Goal: Transaction & Acquisition: Purchase product/service

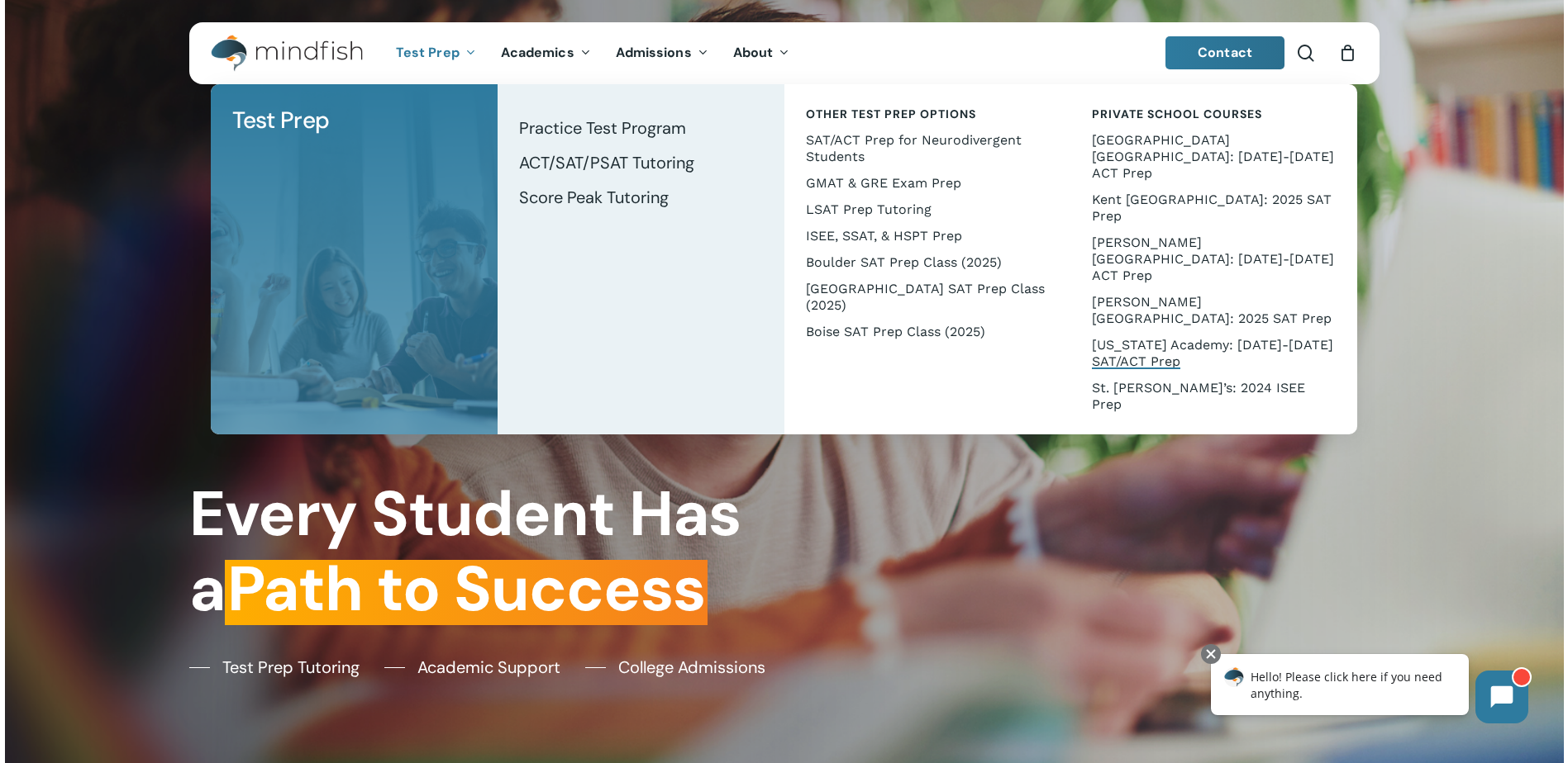
click at [1174, 337] on span "[US_STATE] Academy: [DATE]-[DATE] SAT/ACT Prep" at bounding box center [1212, 353] width 242 height 32
click at [1173, 337] on span "[US_STATE] Academy: [DATE]-[DATE] SAT/ACT Prep" at bounding box center [1212, 353] width 242 height 32
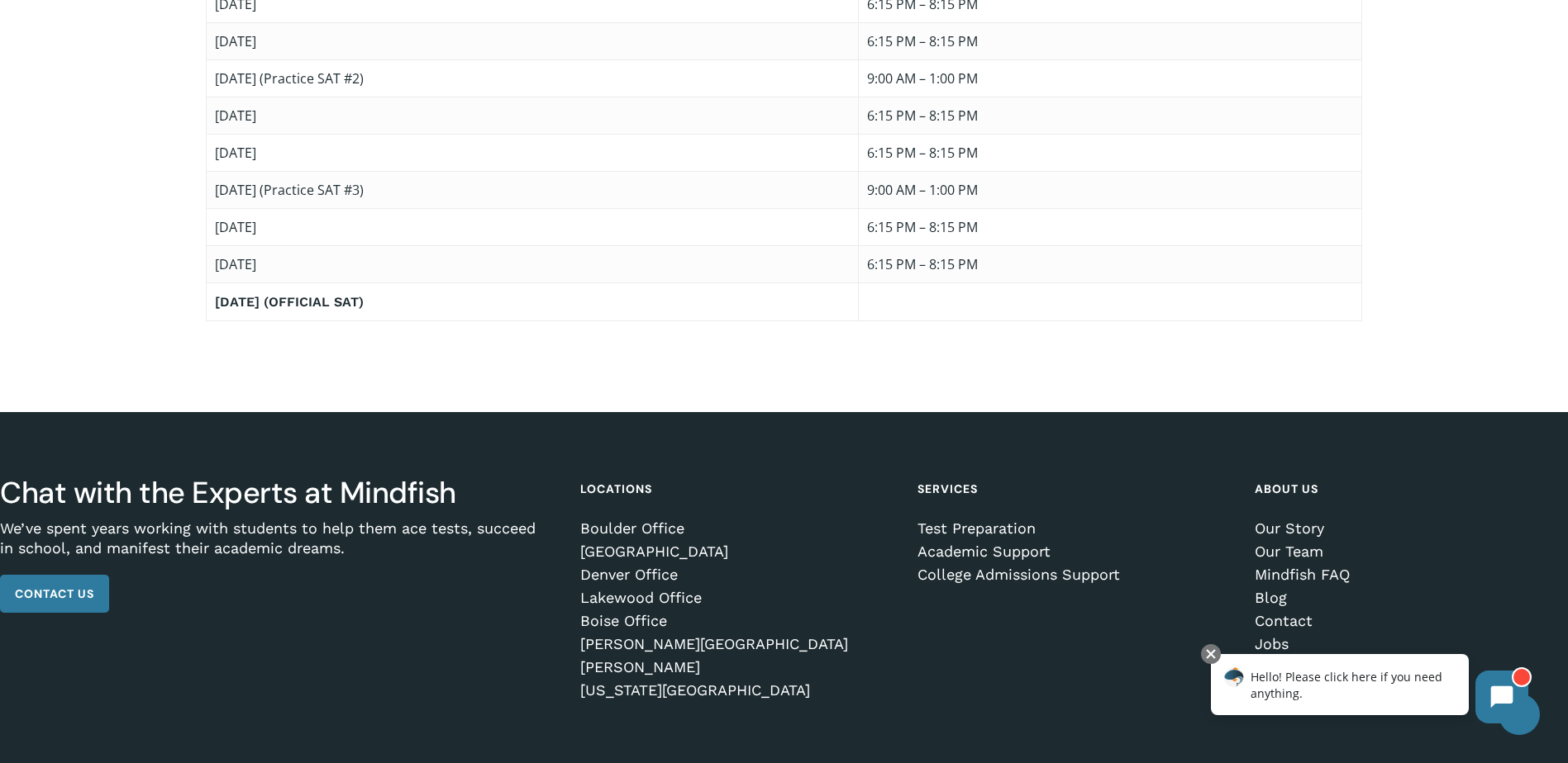
scroll to position [2196, 0]
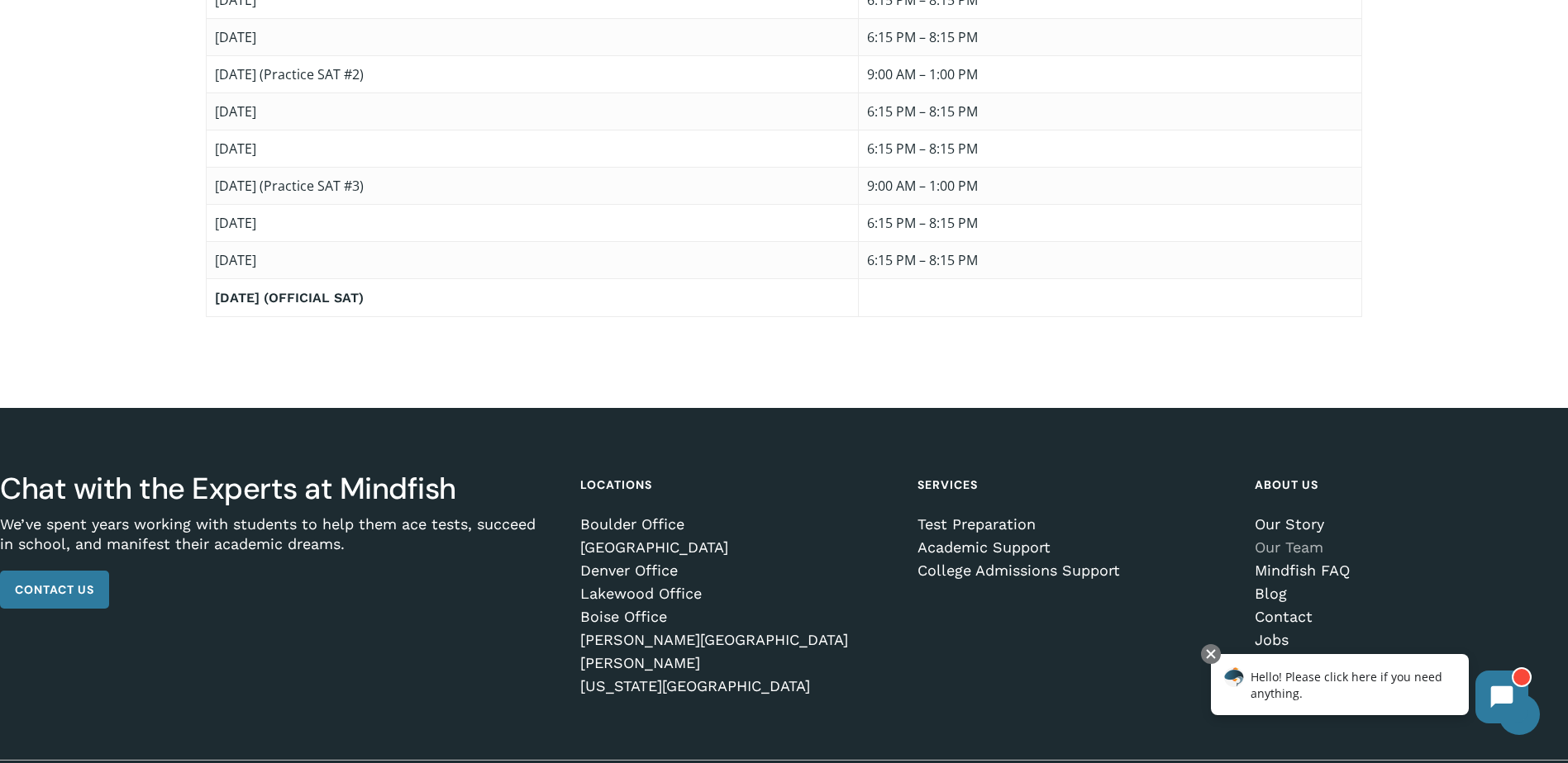
click at [1313, 548] on link "Our Team" at bounding box center [1408, 547] width 306 height 17
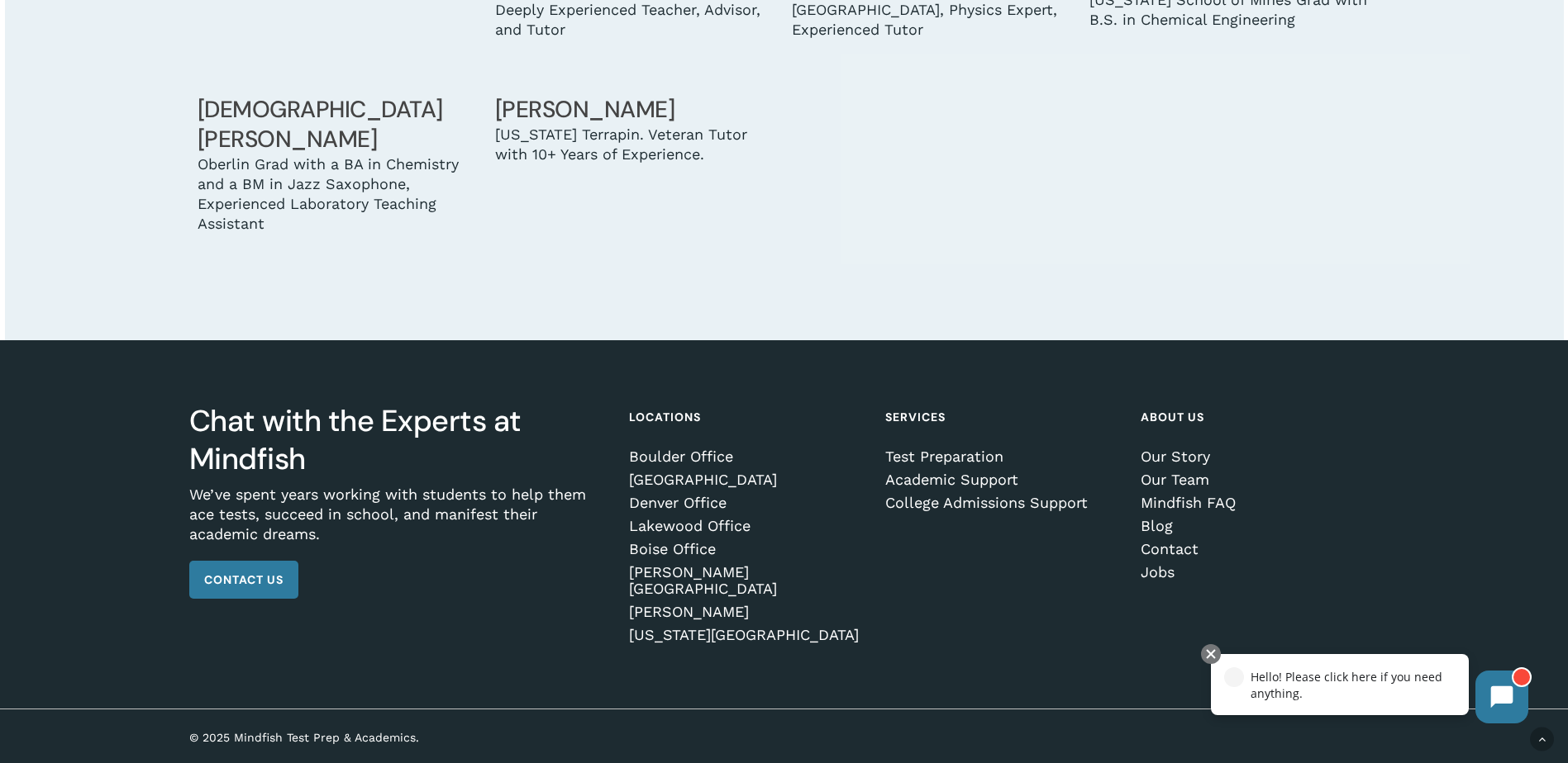
scroll to position [5770, 0]
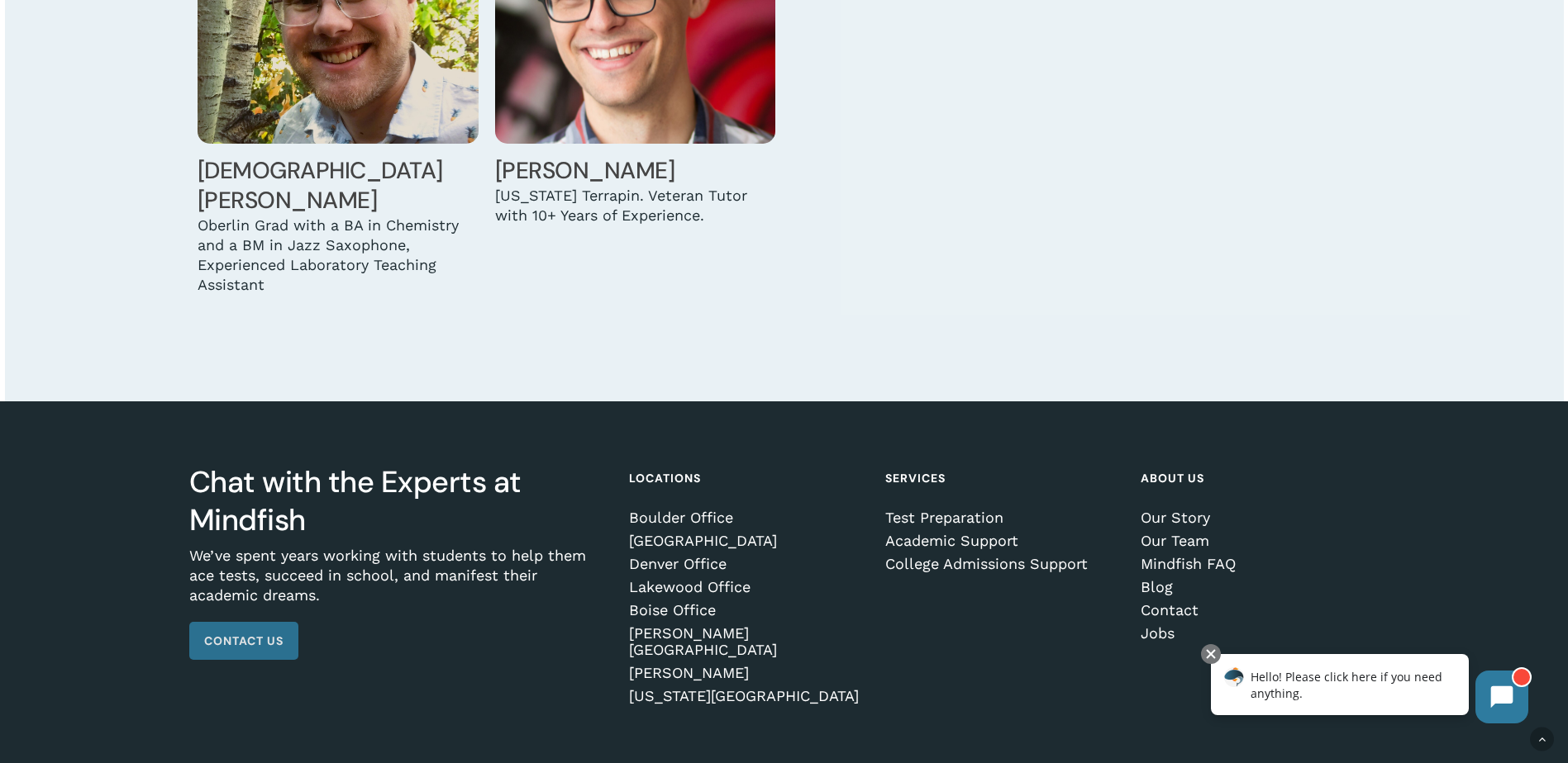
click at [242, 633] on span "Contact Us" at bounding box center [243, 641] width 79 height 17
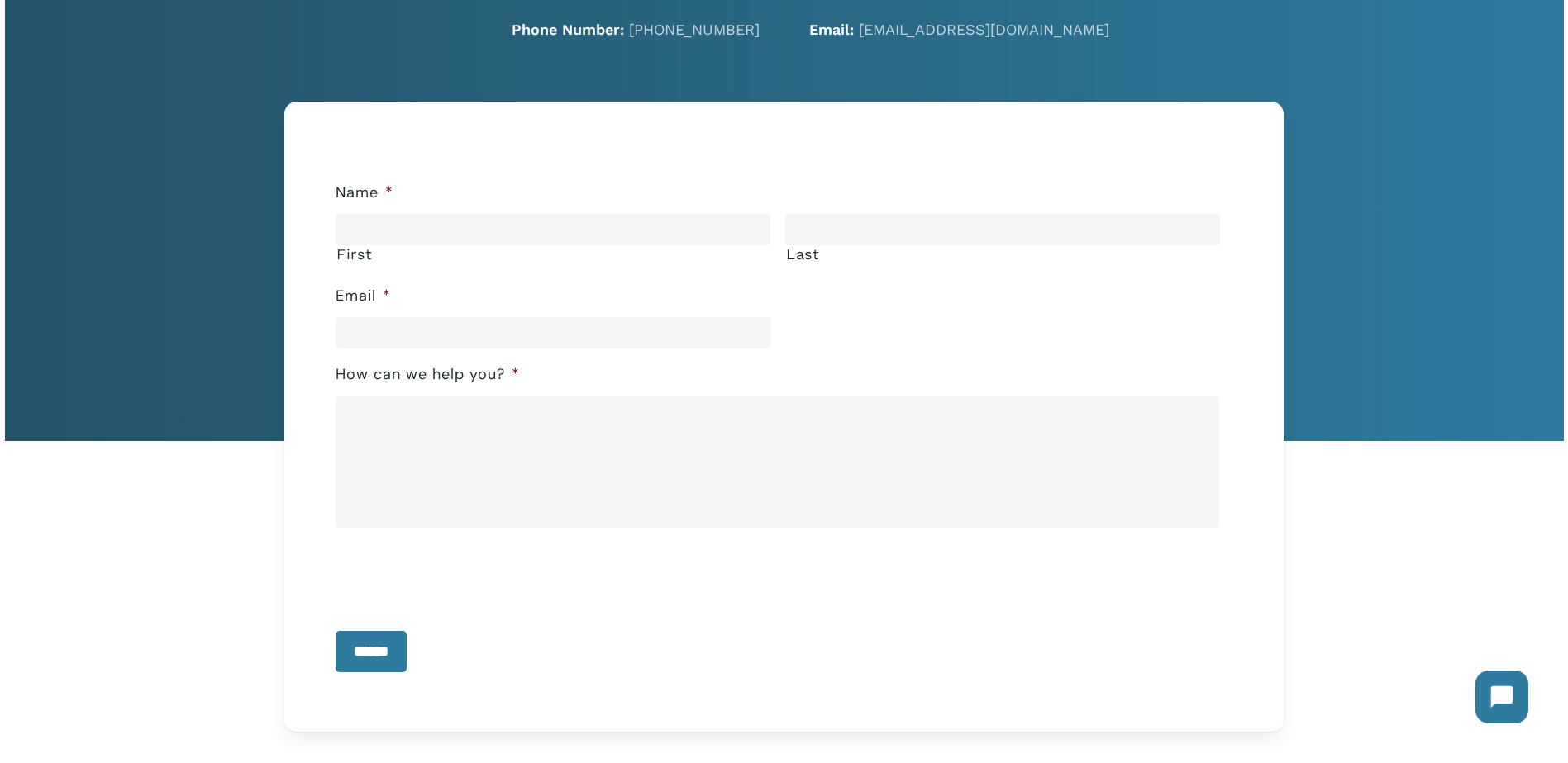
scroll to position [105, 0]
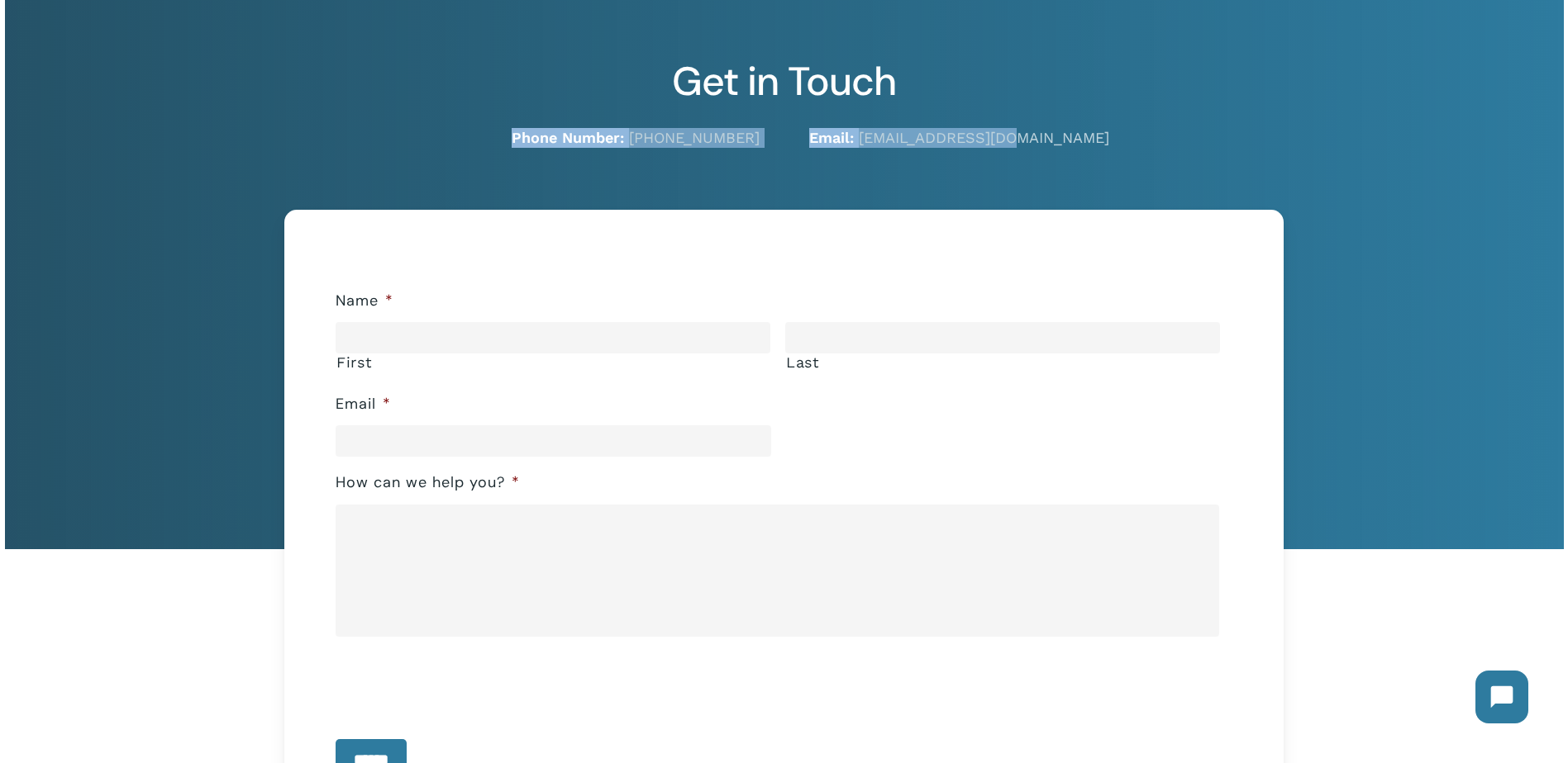
drag, startPoint x: 1018, startPoint y: 140, endPoint x: 536, endPoint y: 136, distance: 482.0
click at [536, 136] on div "Phone Number: 720-204-1041 Email: hello@mindfish.com" at bounding box center [784, 138] width 1240 height 20
copy div "Phone Number: 720-204-1041 Email: hello@mindfish.com"
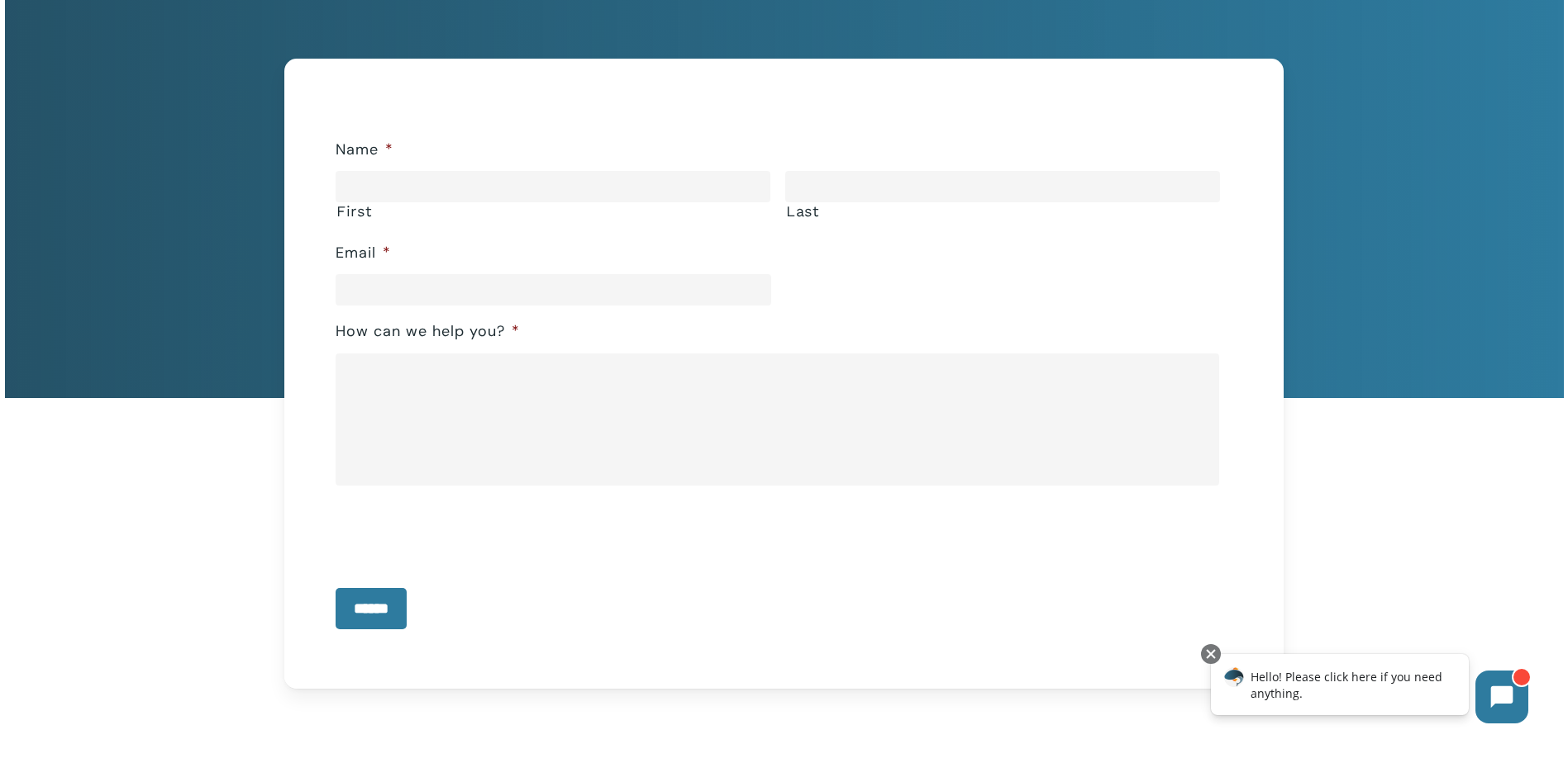
scroll to position [255, 0]
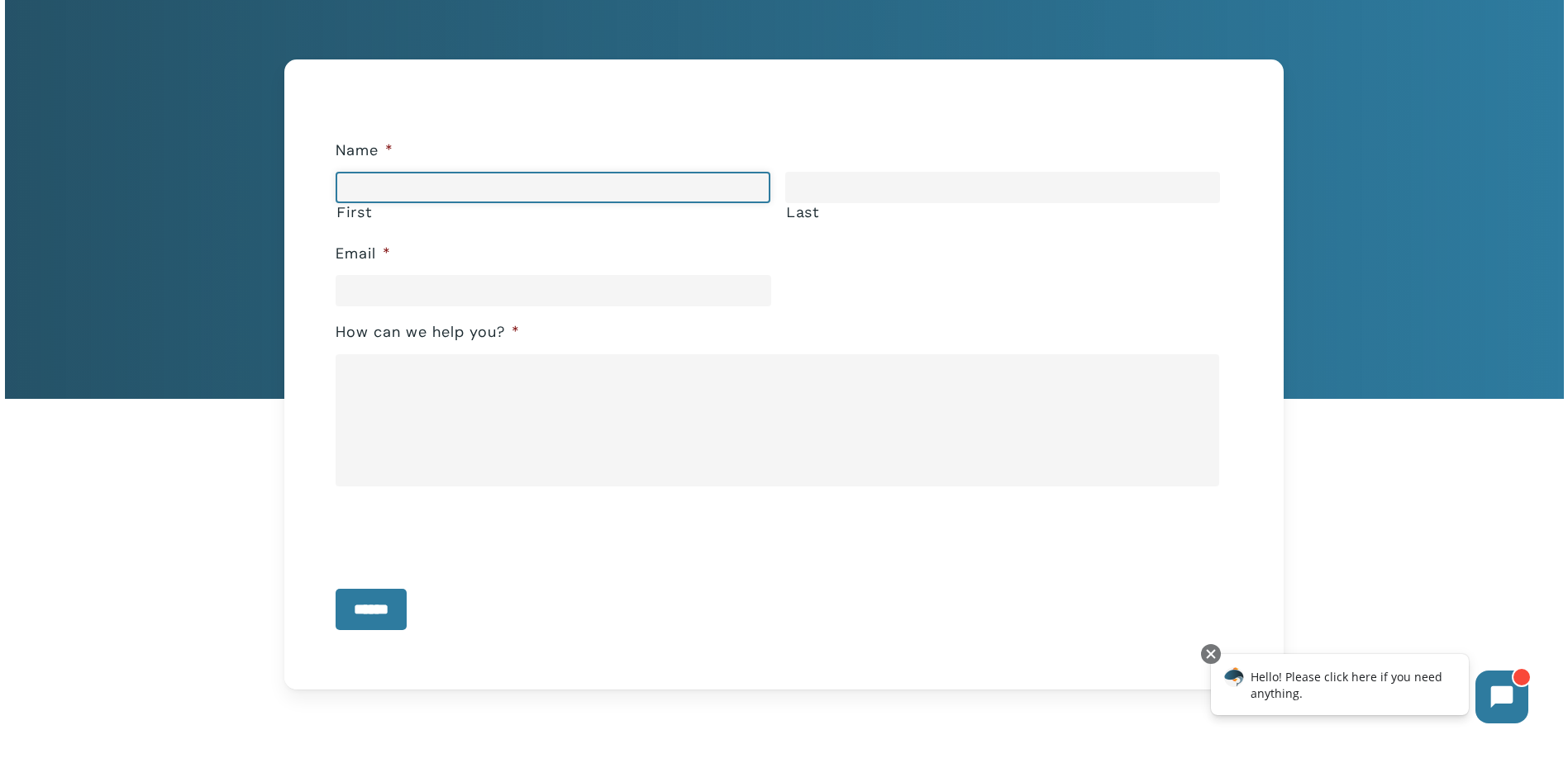
click at [500, 183] on input "First" at bounding box center [553, 187] width 435 height 31
type input "*******"
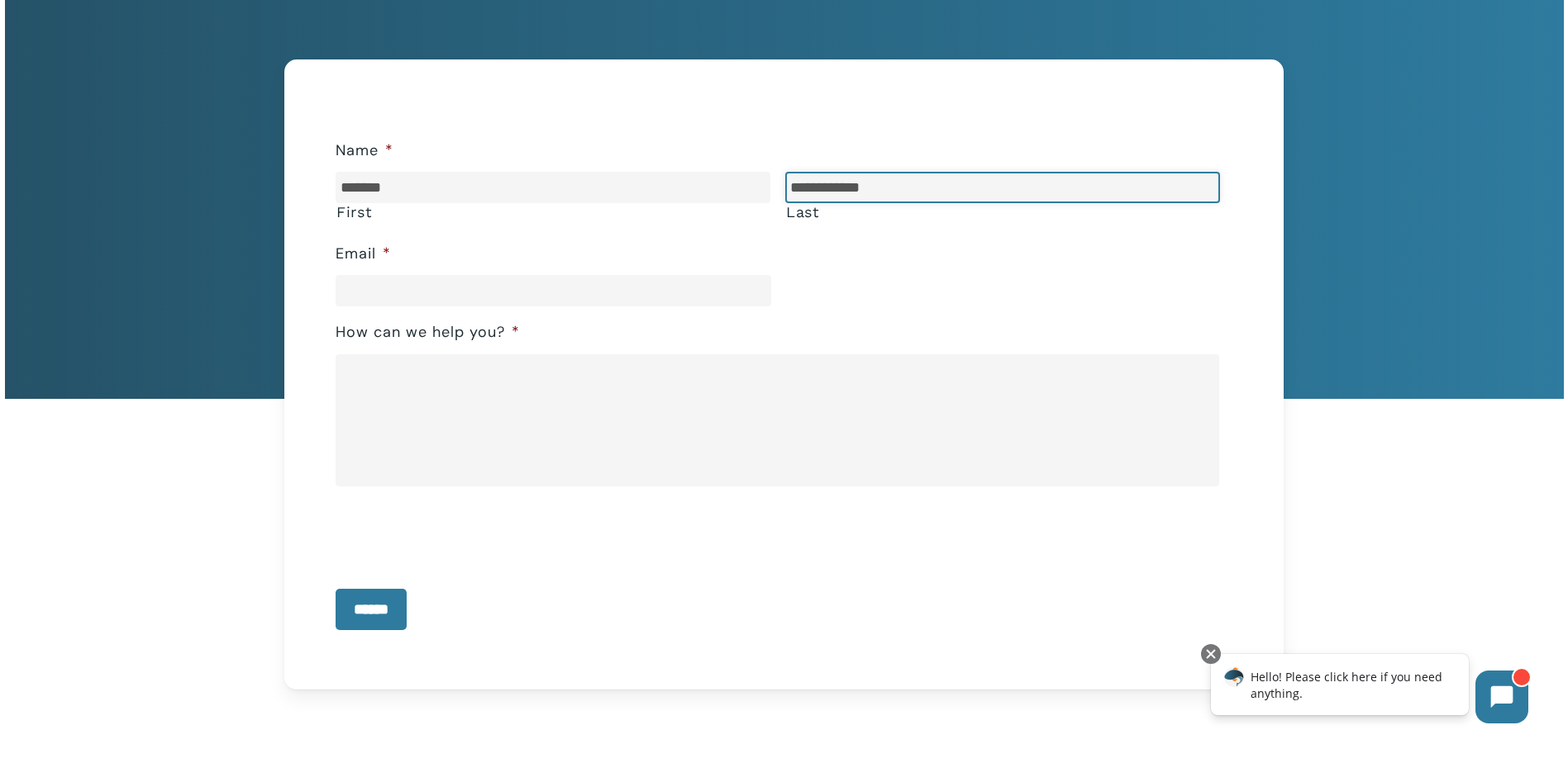
type input "**********"
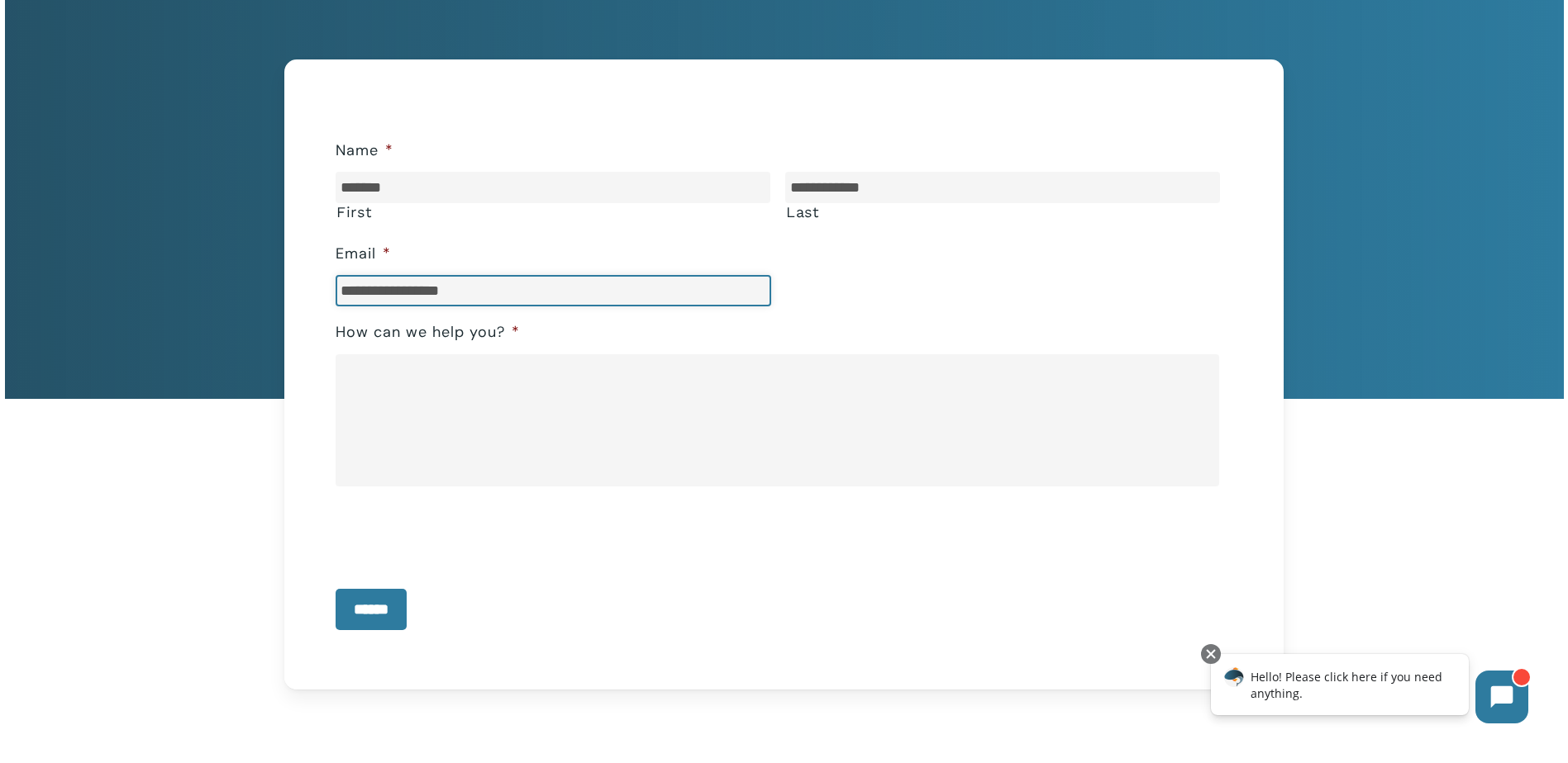
type input "**********"
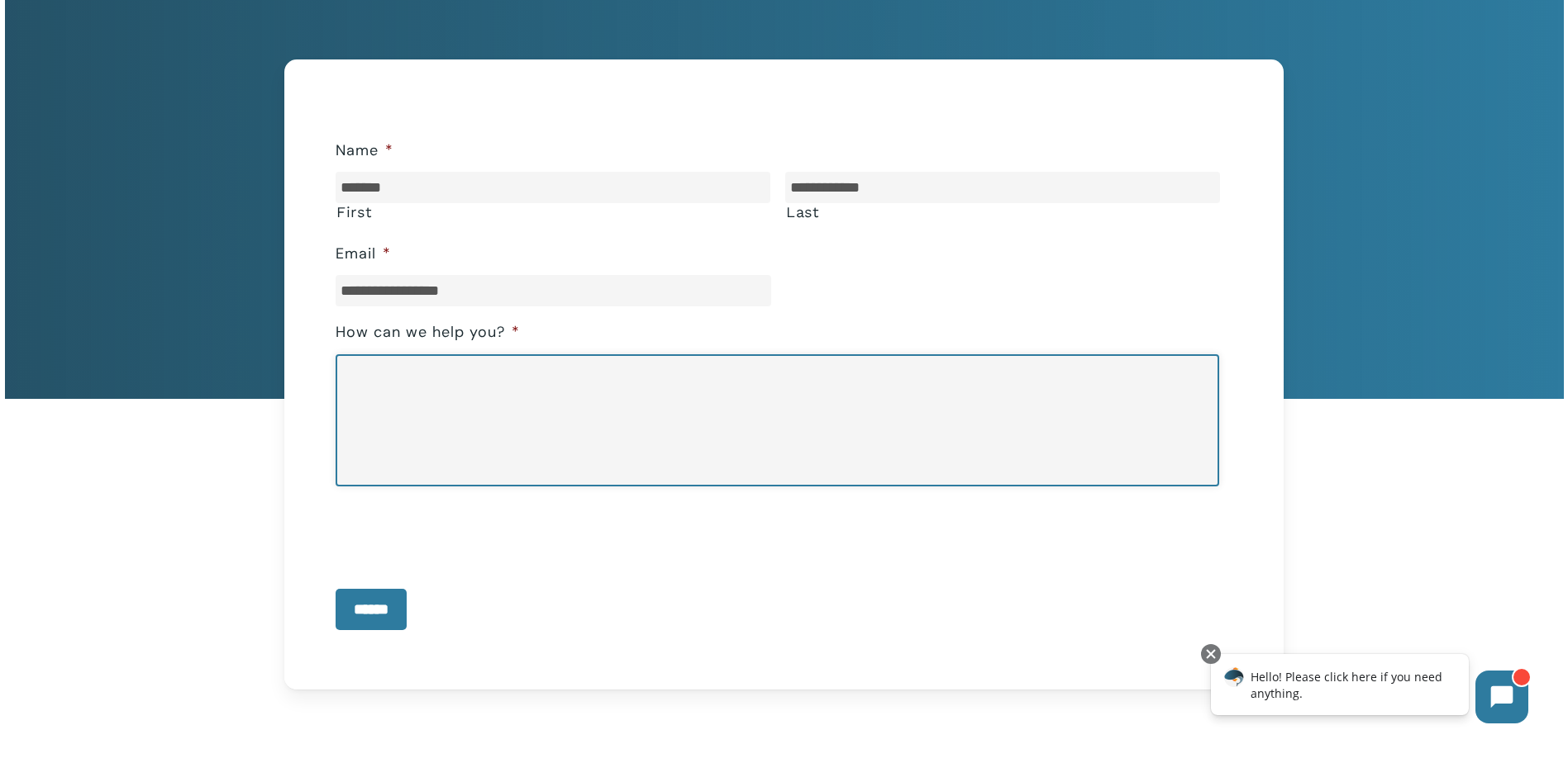
click at [504, 409] on textarea "How can we help you? *" at bounding box center [777, 420] width 883 height 132
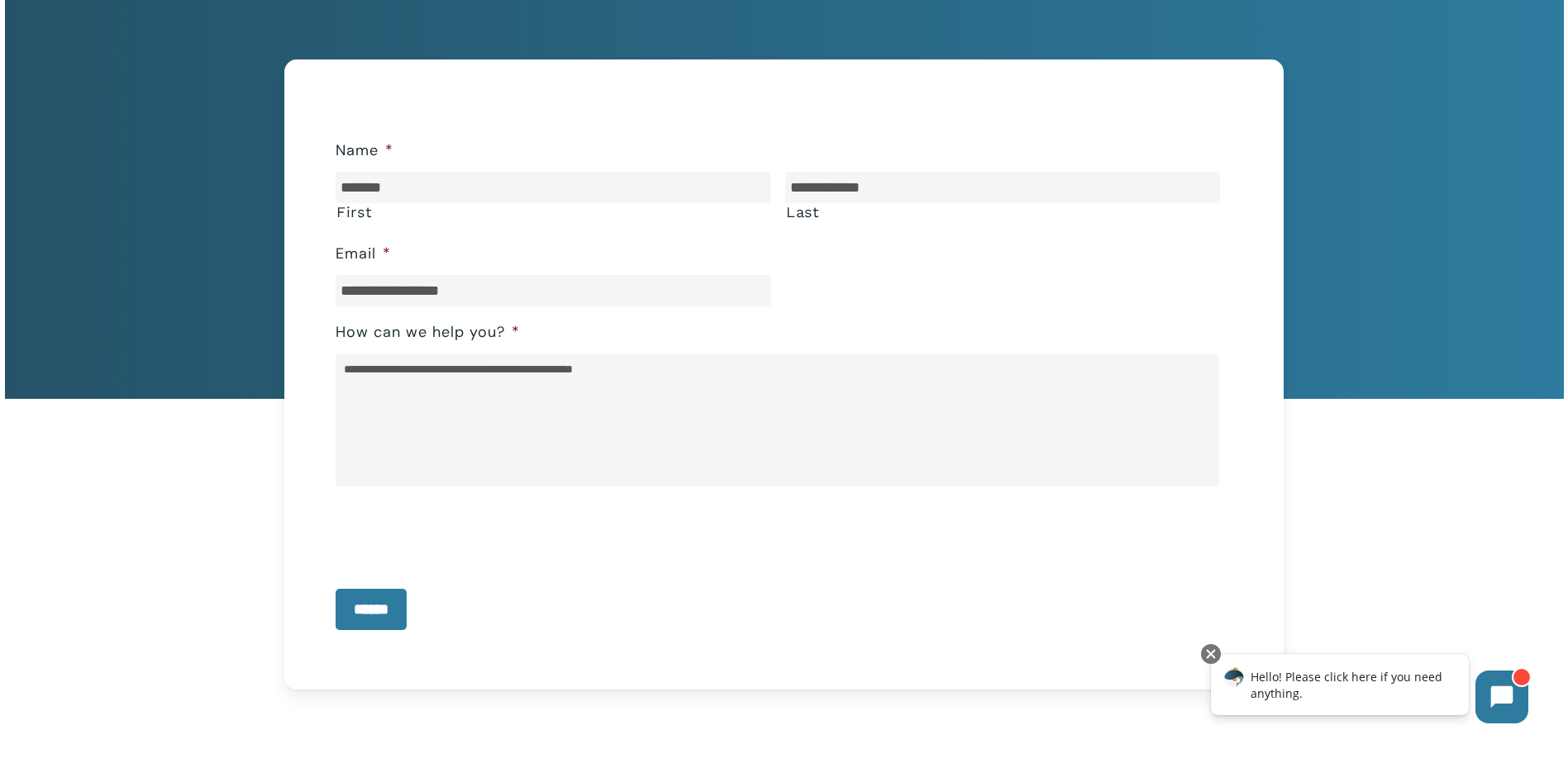
click at [491, 260] on li "**********" at bounding box center [784, 266] width 897 height 78
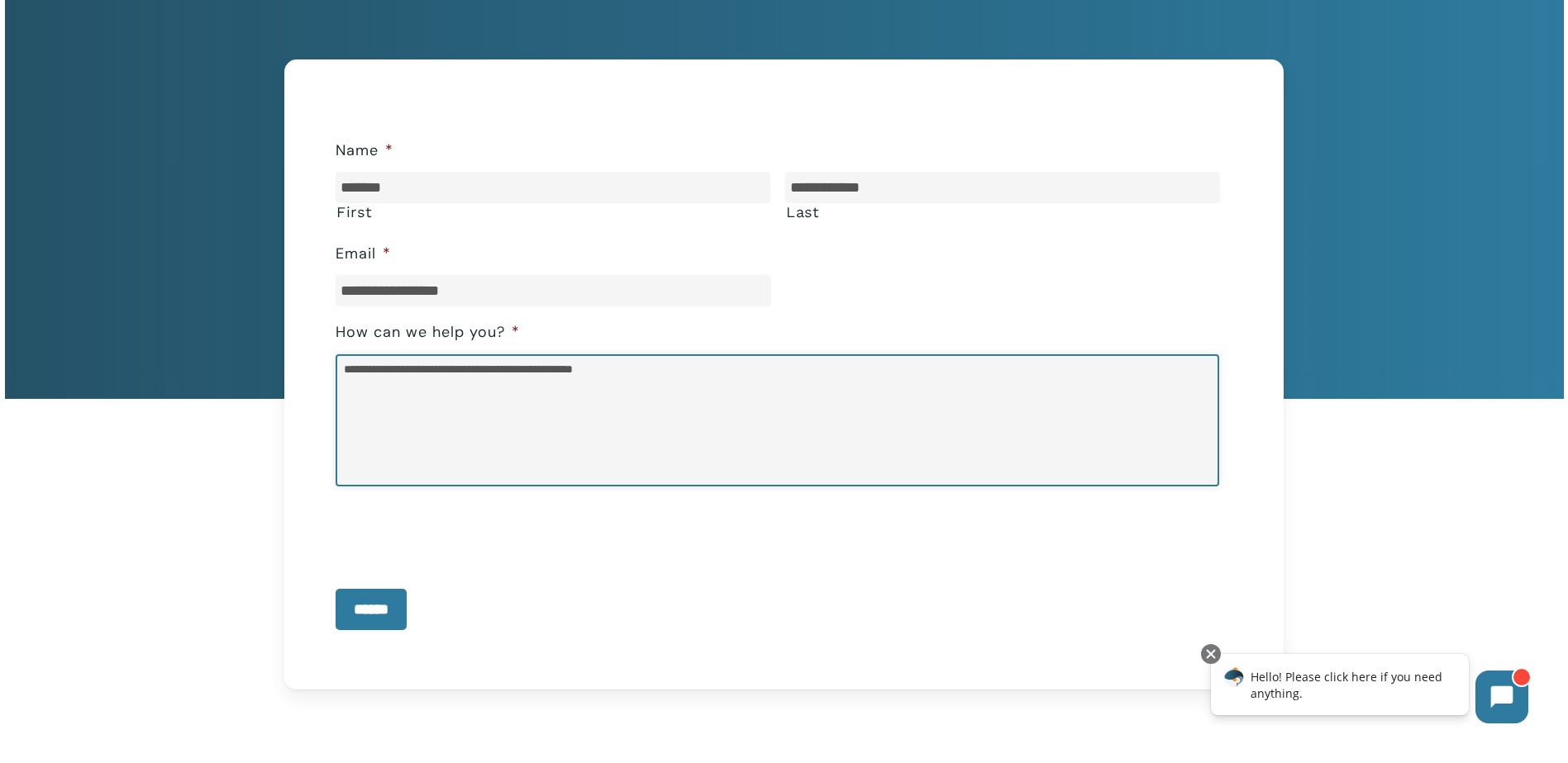
click at [765, 369] on textarea "**********" at bounding box center [777, 420] width 883 height 132
type textarea "**********"
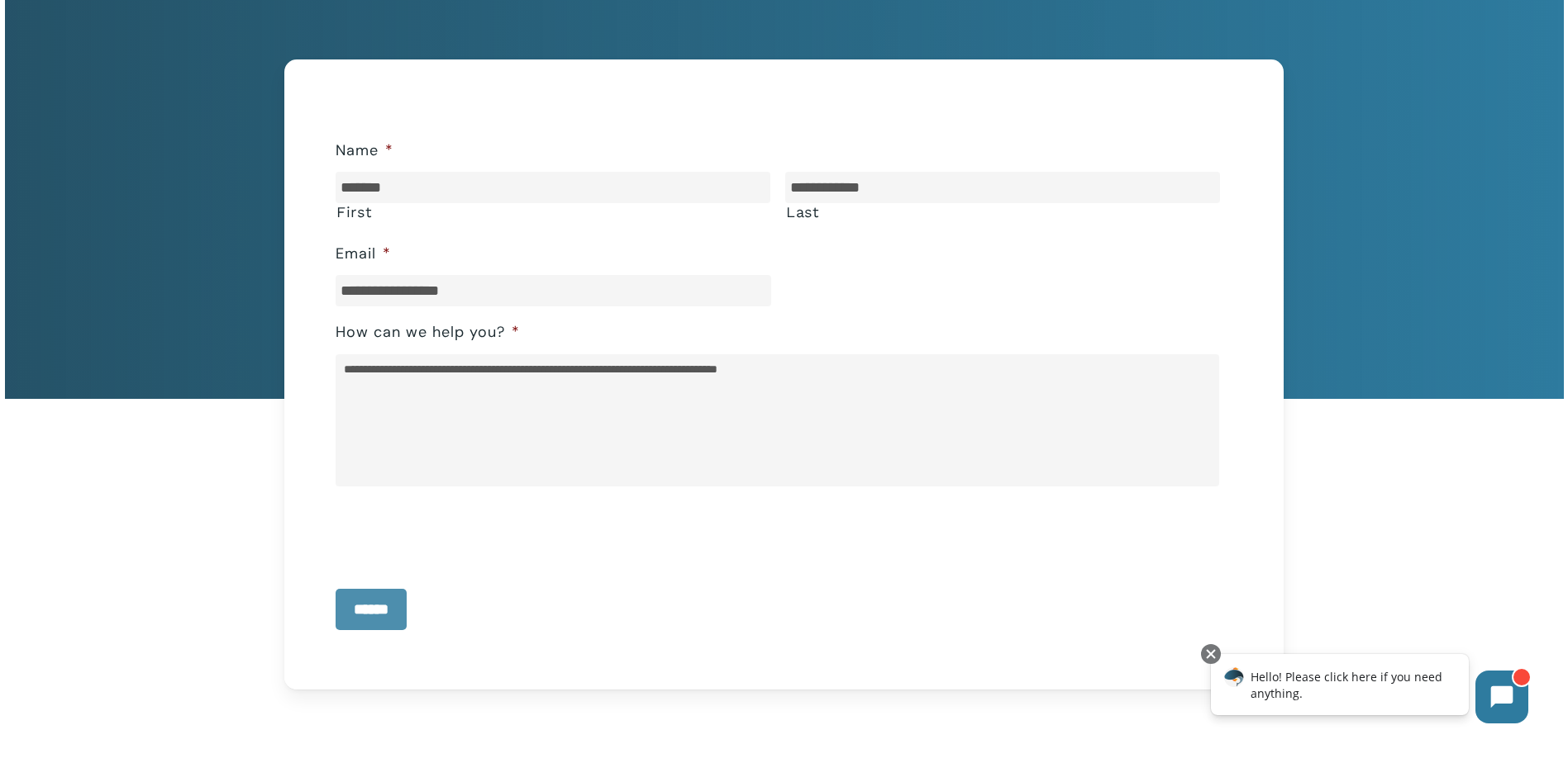
click at [382, 606] on input "******" at bounding box center [371, 609] width 71 height 41
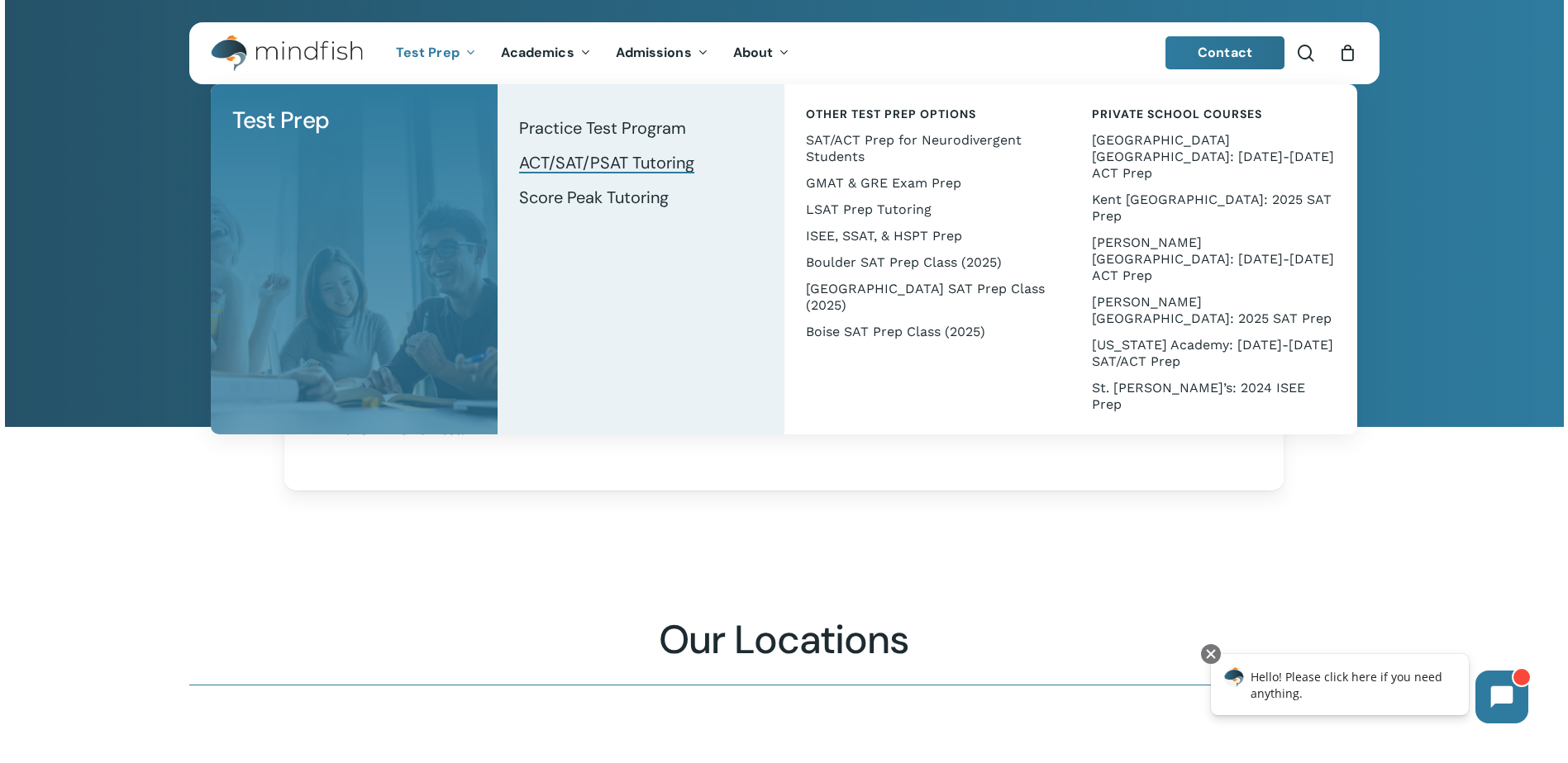
click at [658, 166] on span "ACT/SAT/PSAT Tutoring" at bounding box center [607, 162] width 175 height 21
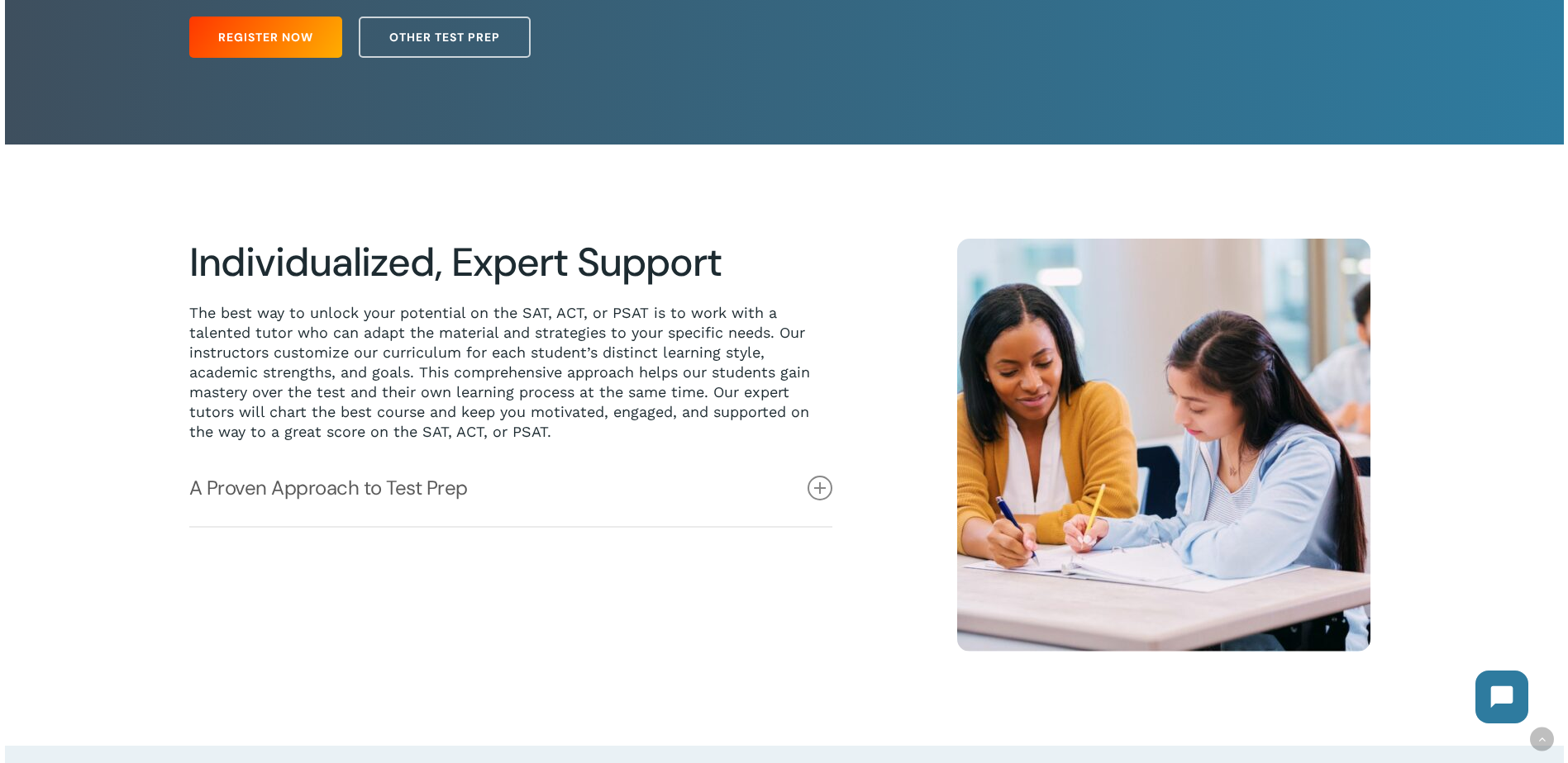
scroll to position [324, 0]
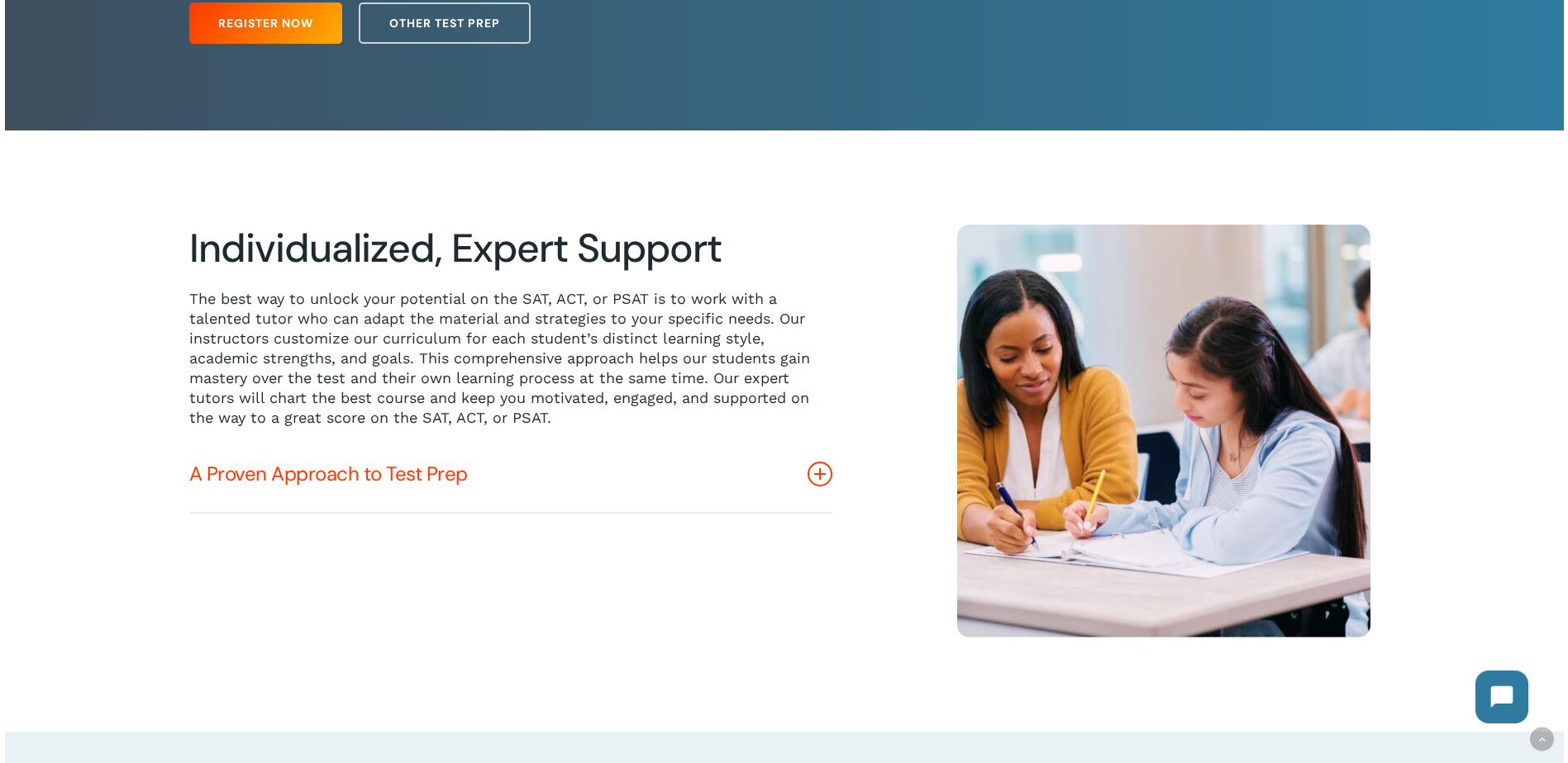
click at [424, 488] on link "A Proven Approach to Test Prep" at bounding box center [510, 474] width 643 height 76
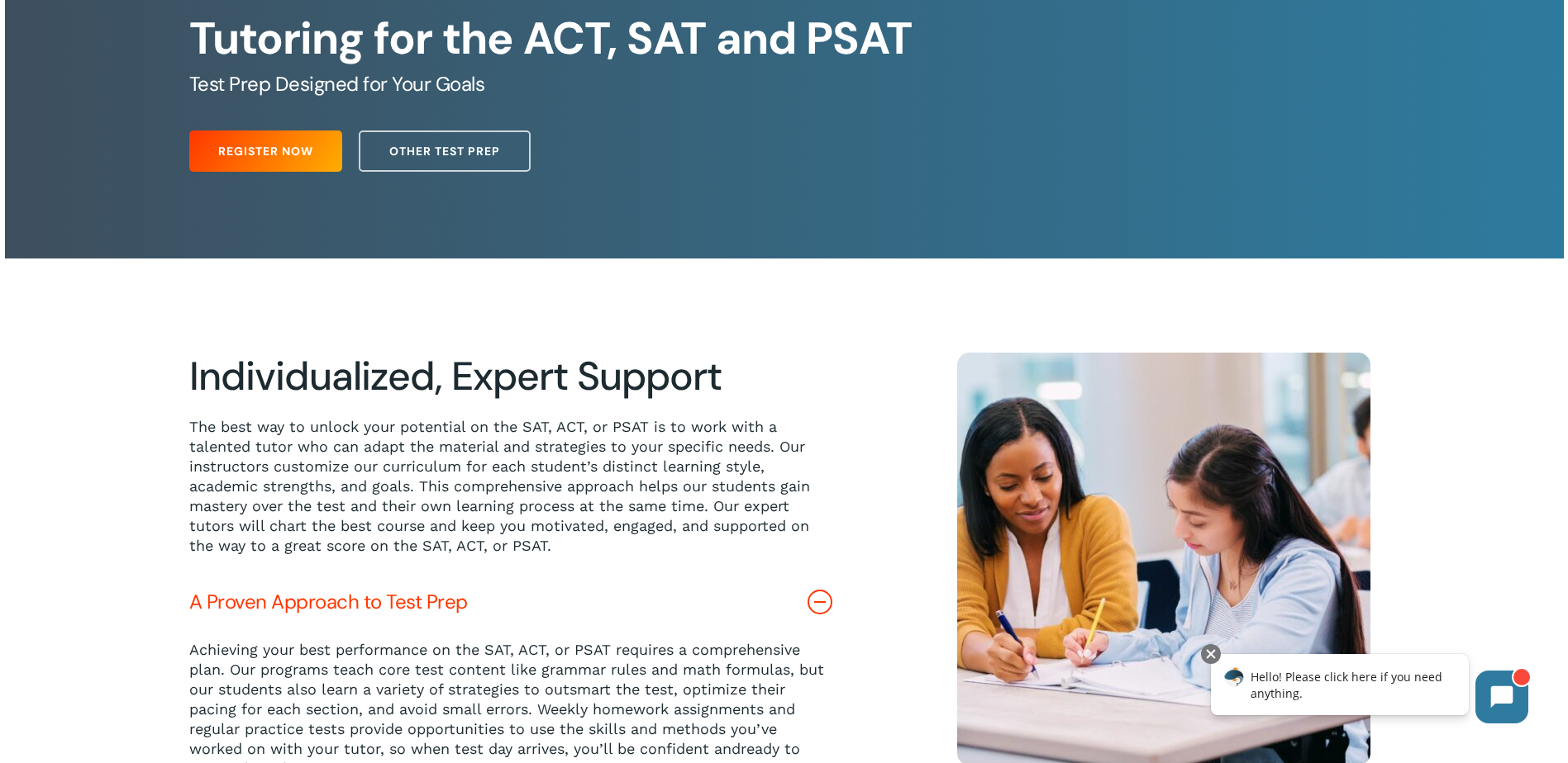
scroll to position [187, 0]
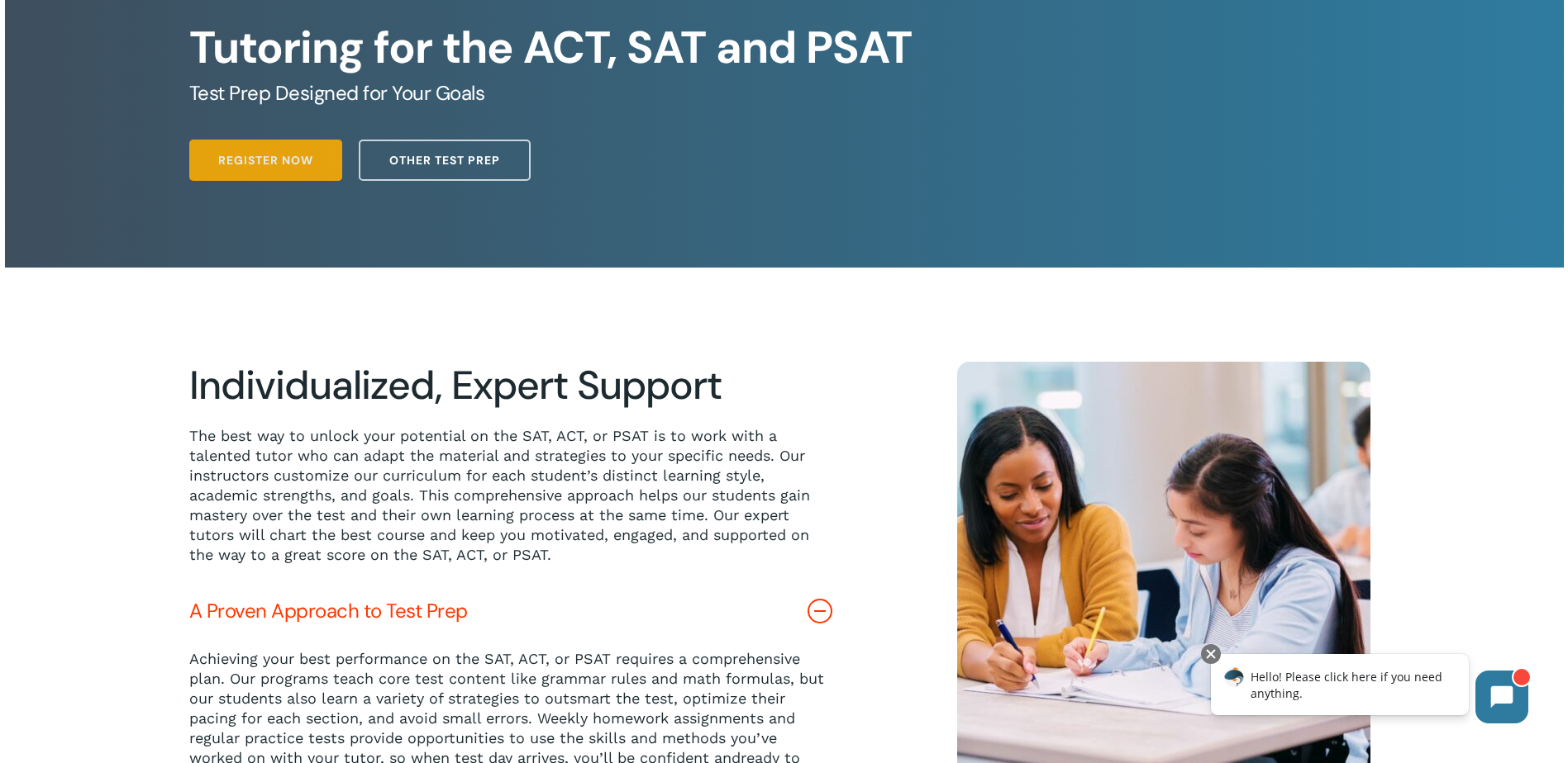
click at [290, 163] on span "Register Now" at bounding box center [265, 160] width 95 height 17
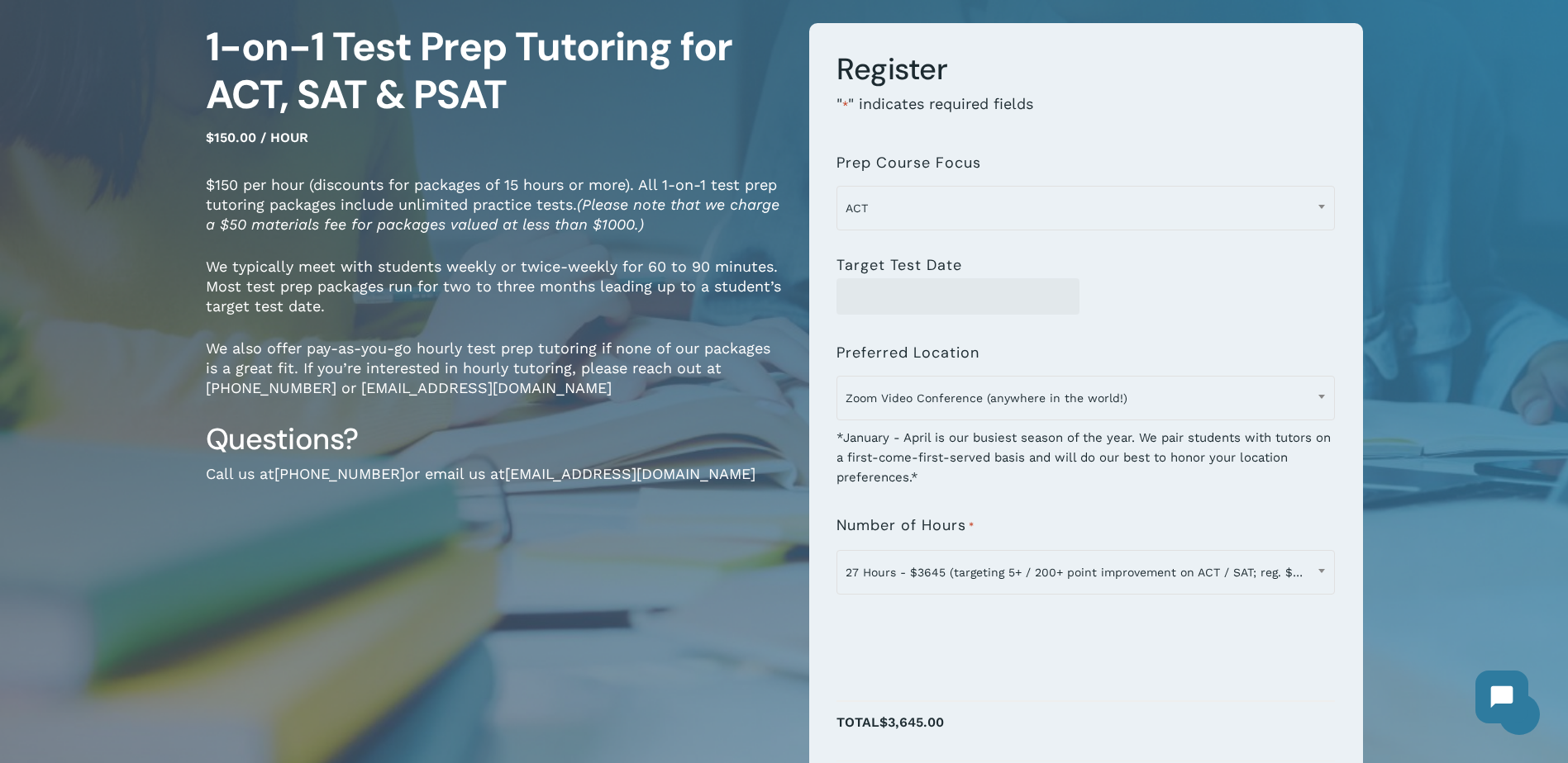
scroll to position [157, 0]
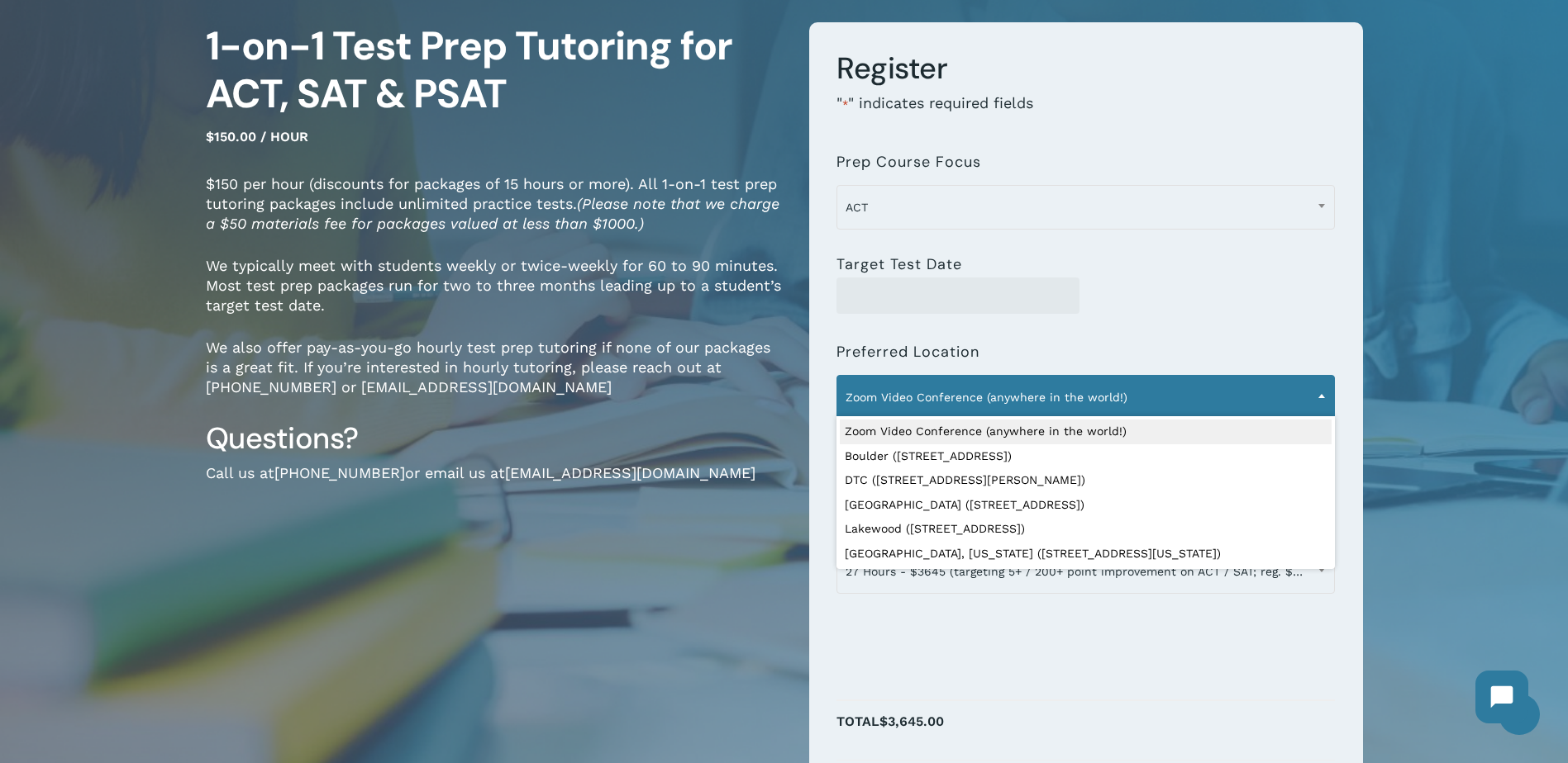
click at [1066, 401] on span "Zoom Video Conference (anywhere in the world!)" at bounding box center [1085, 397] width 497 height 35
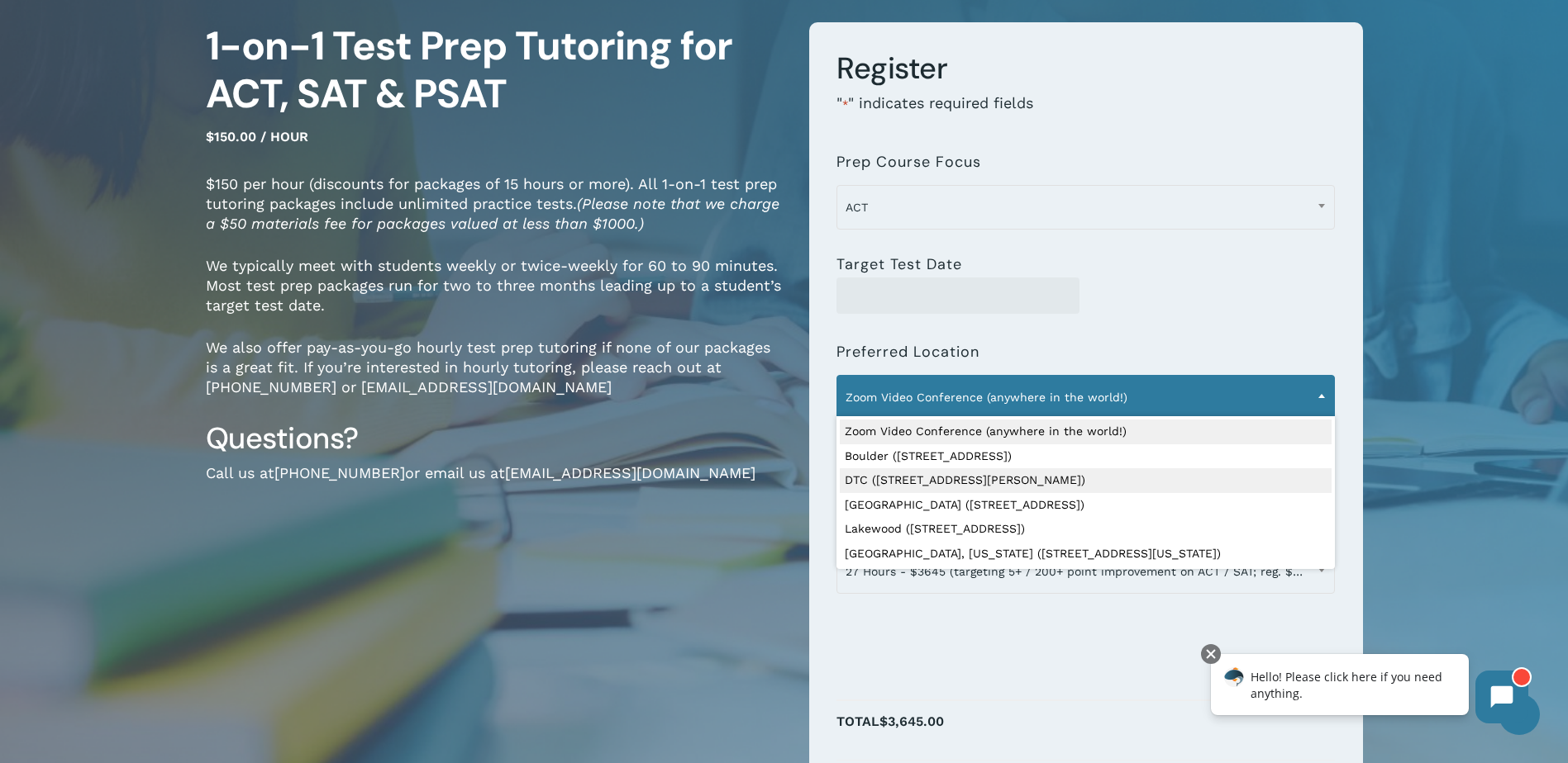
select select "**********"
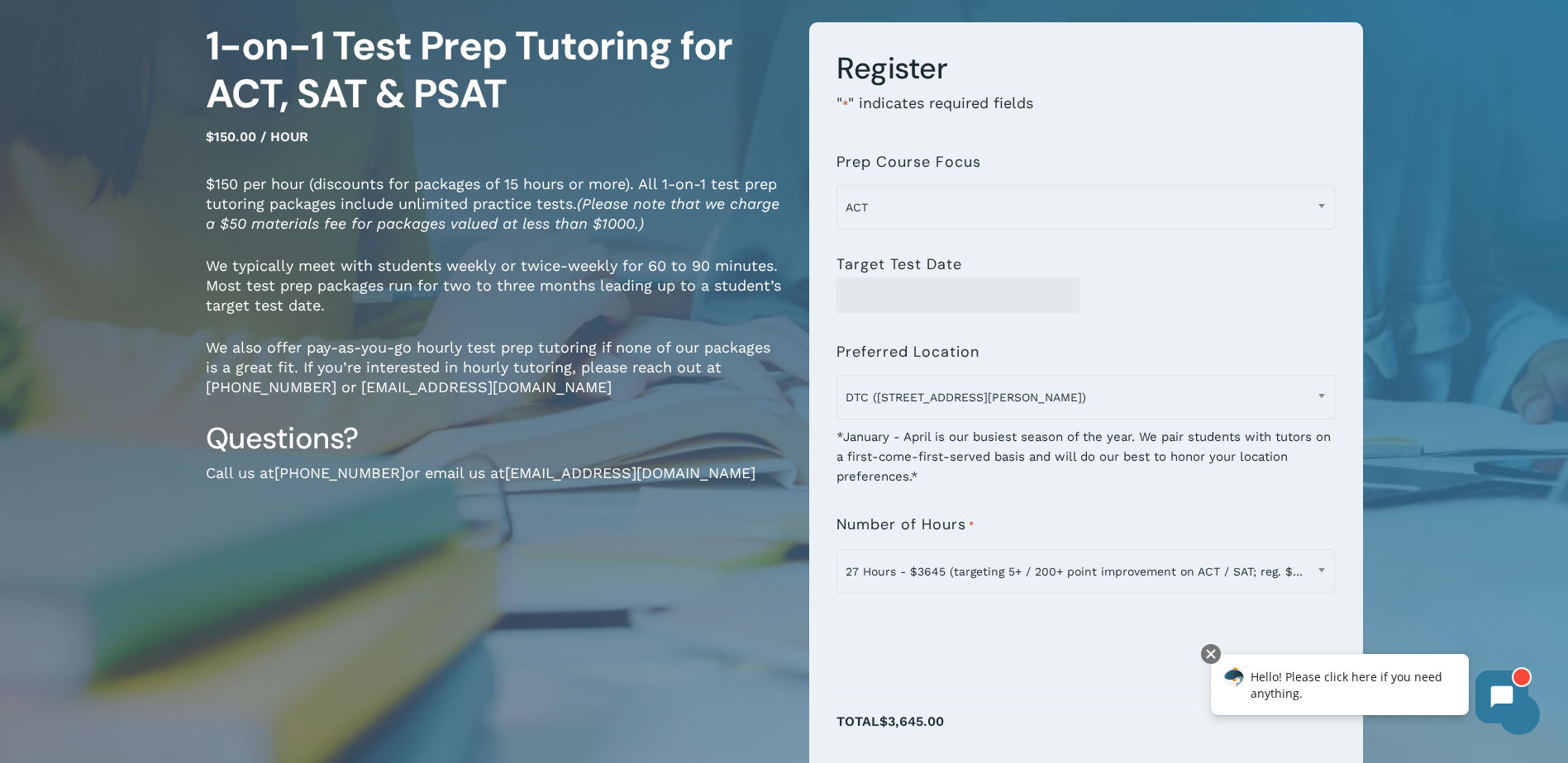
drag, startPoint x: 996, startPoint y: 477, endPoint x: 1057, endPoint y: 718, distance: 248.6
click at [1057, 718] on p "Total $3,645.00" at bounding box center [1085, 731] width 499 height 42
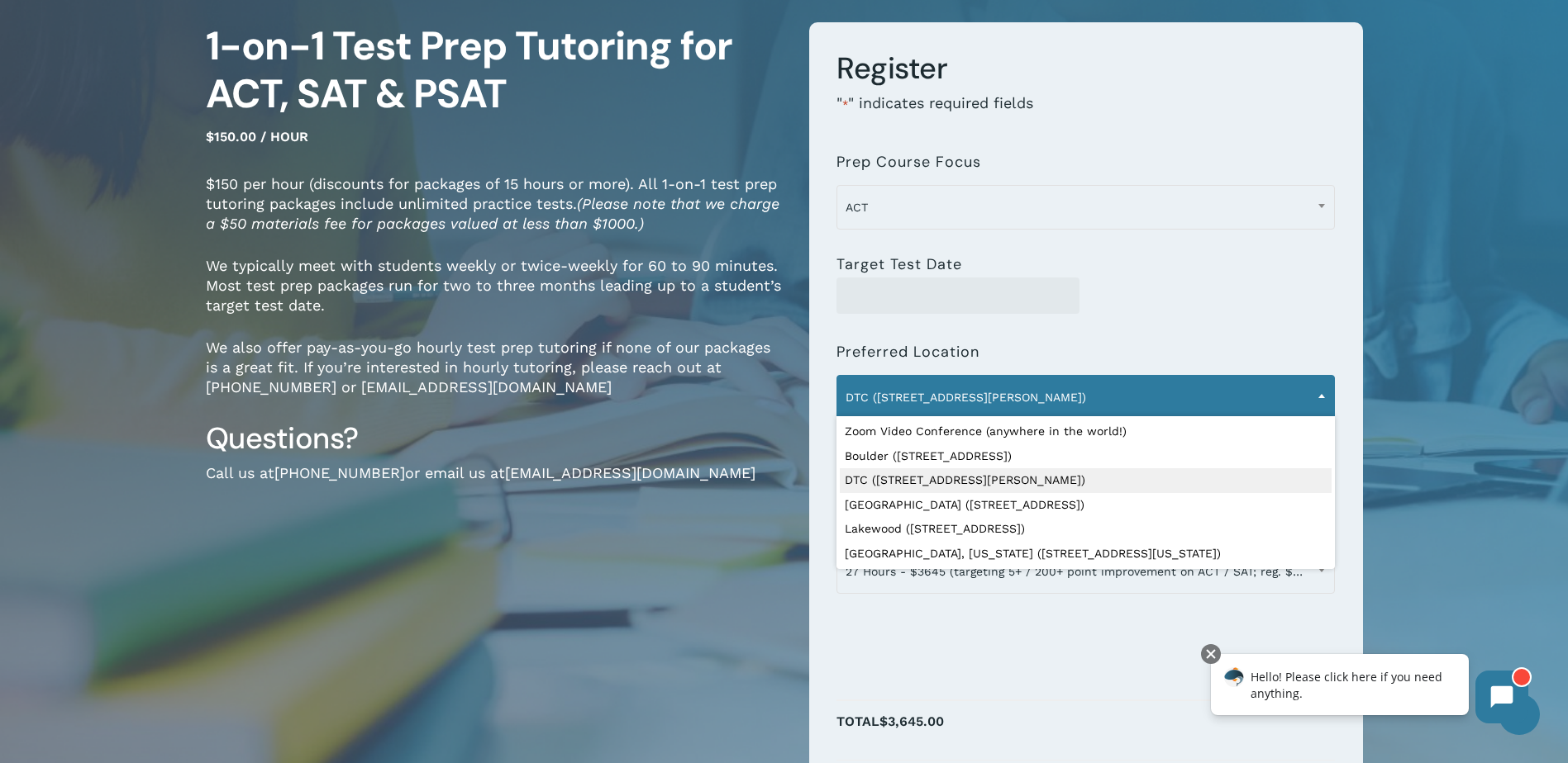
click at [979, 403] on span "DTC (7950 E. Prentice Ave.)" at bounding box center [1085, 397] width 497 height 35
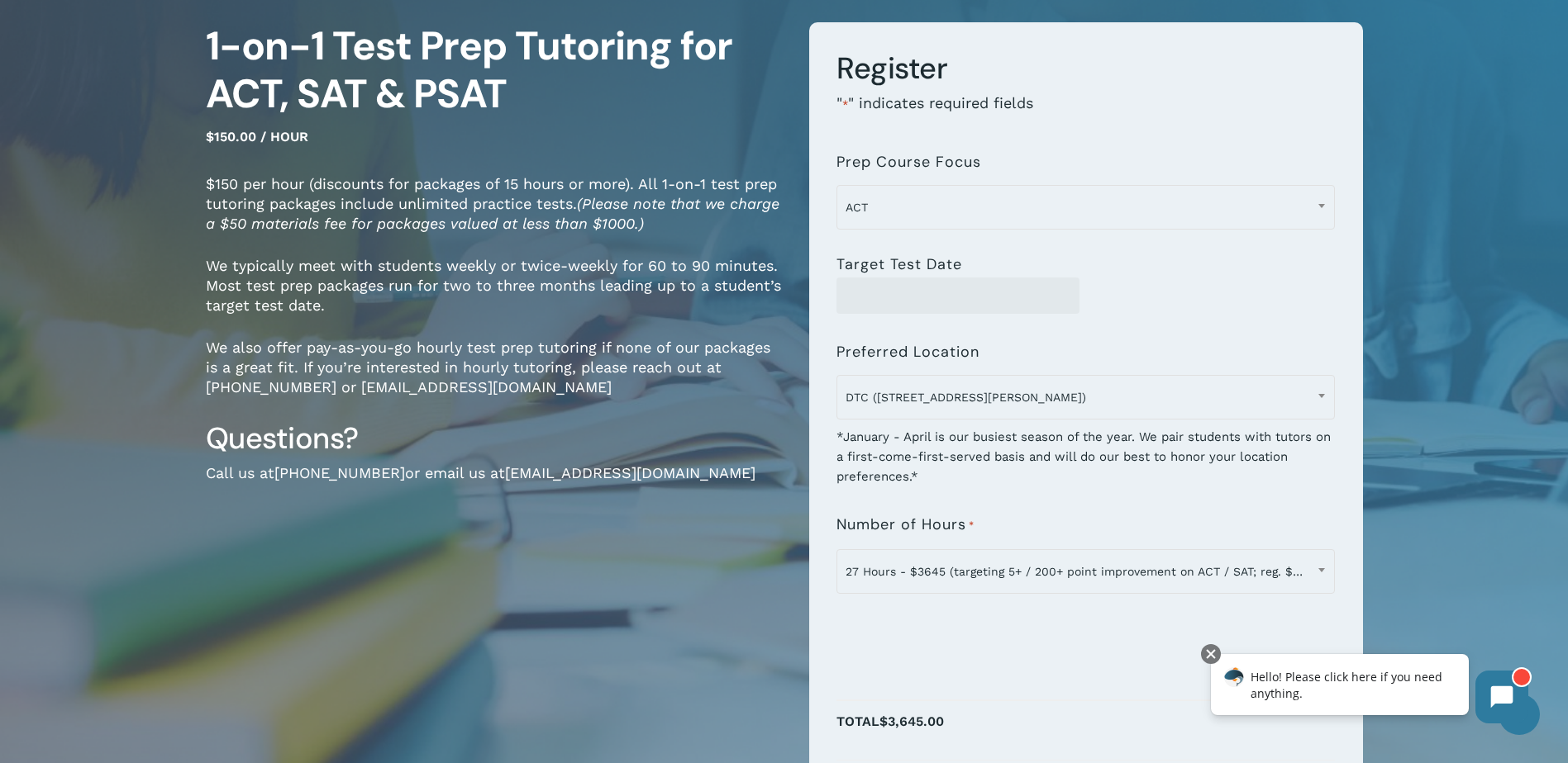
click at [1054, 734] on p "Total $3,645.00" at bounding box center [1085, 731] width 499 height 42
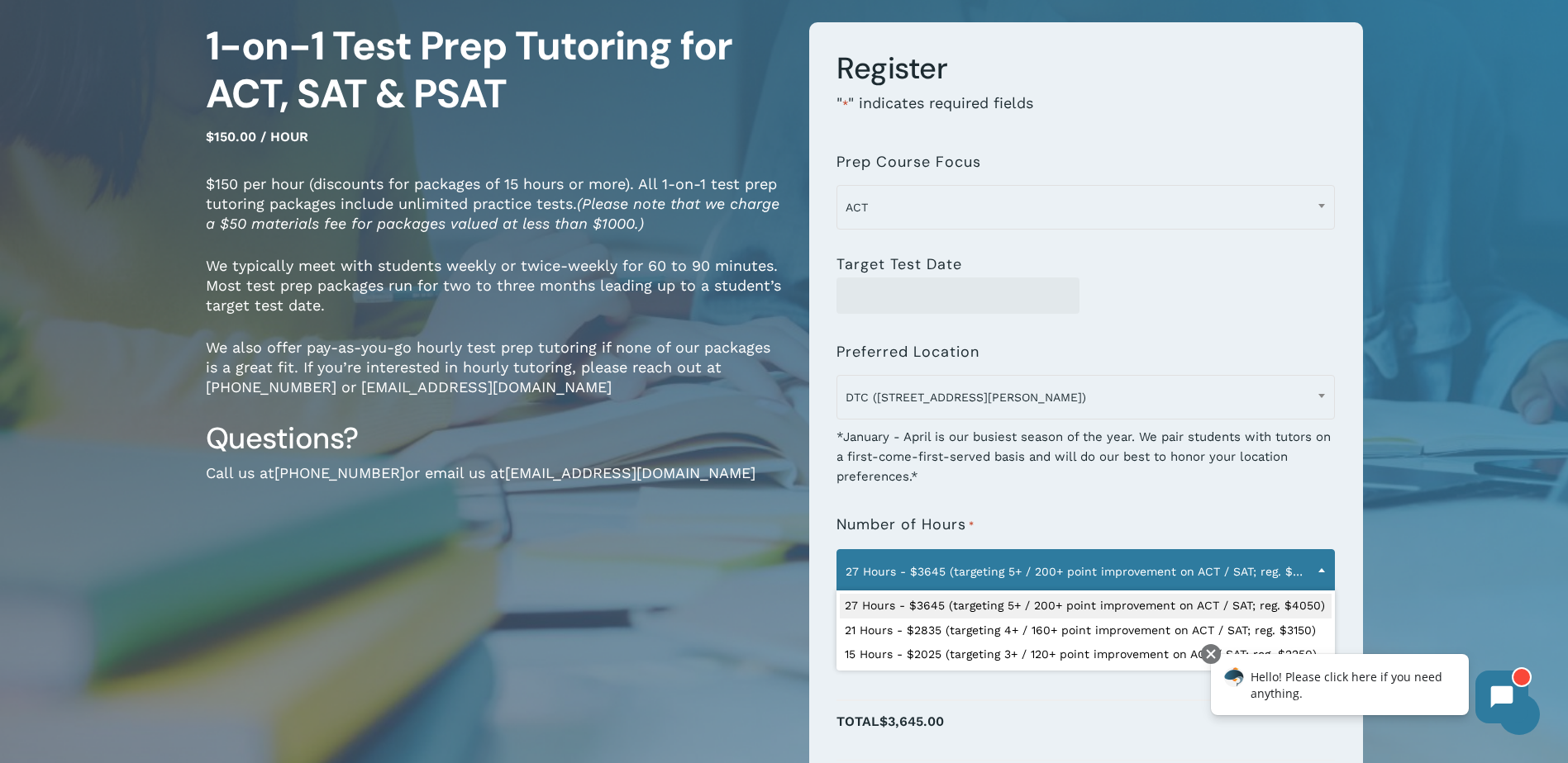
click at [1321, 568] on span at bounding box center [1321, 569] width 25 height 41
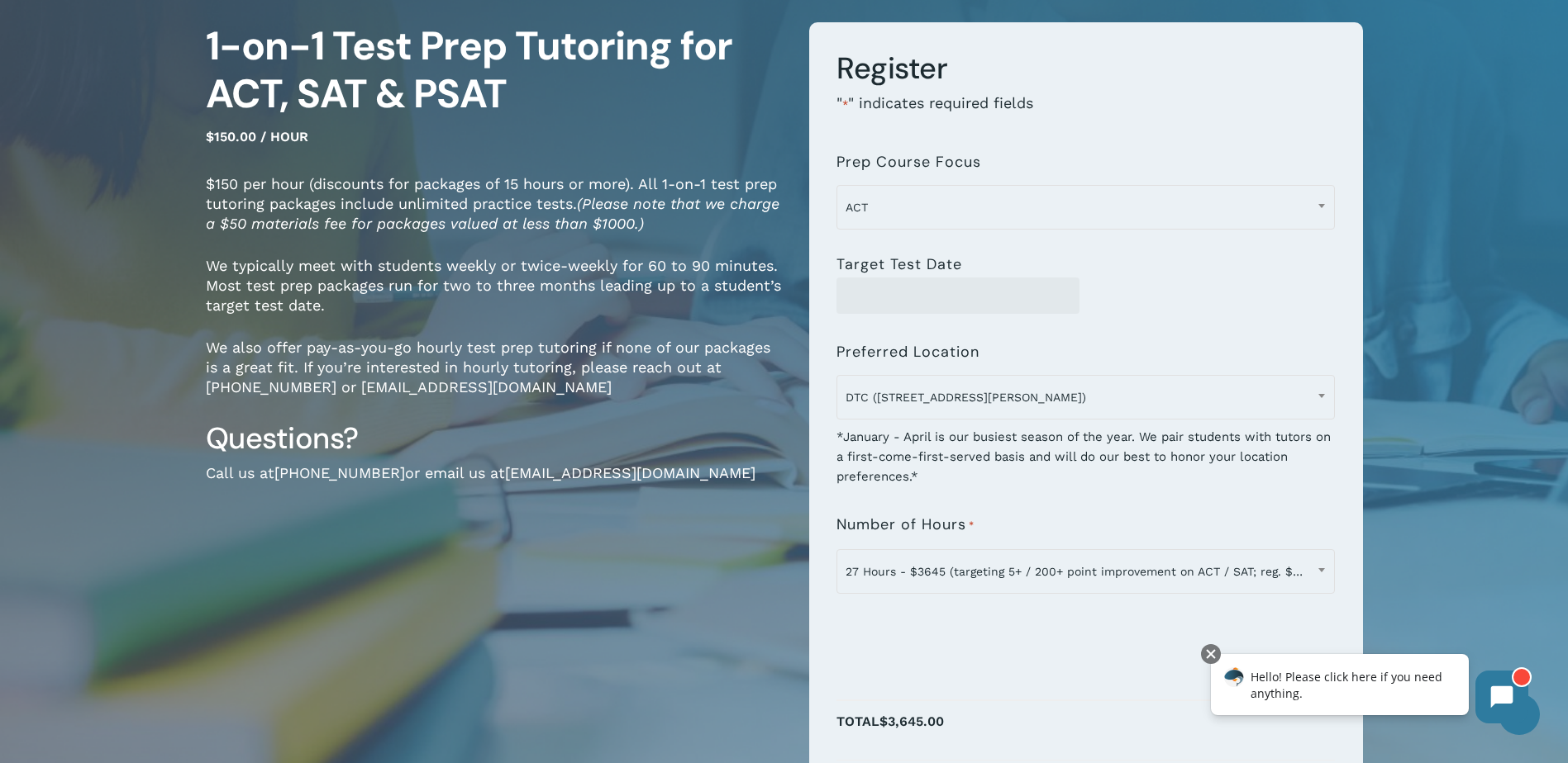
click at [1116, 693] on div at bounding box center [1085, 687] width 499 height 27
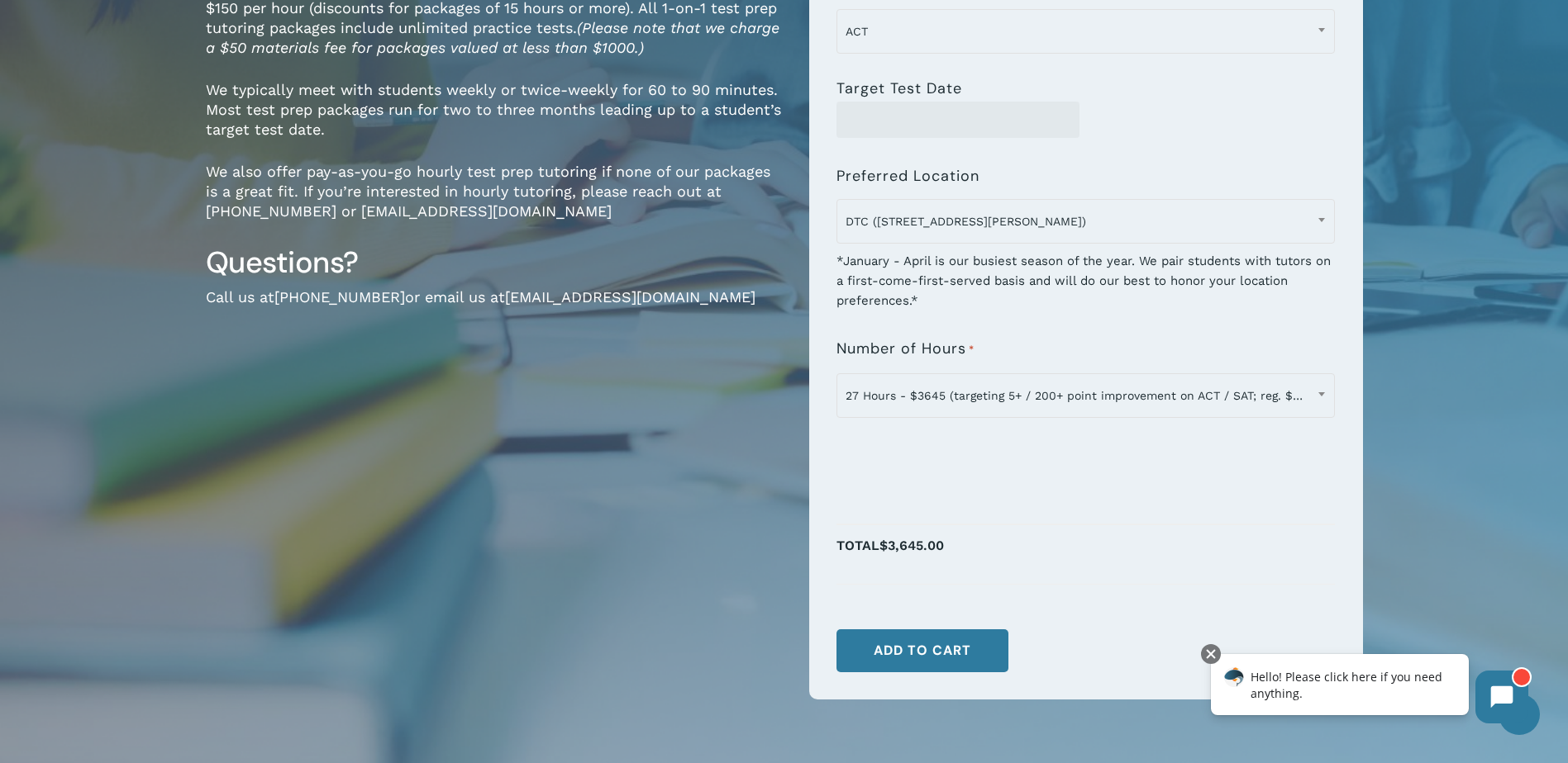
scroll to position [334, 0]
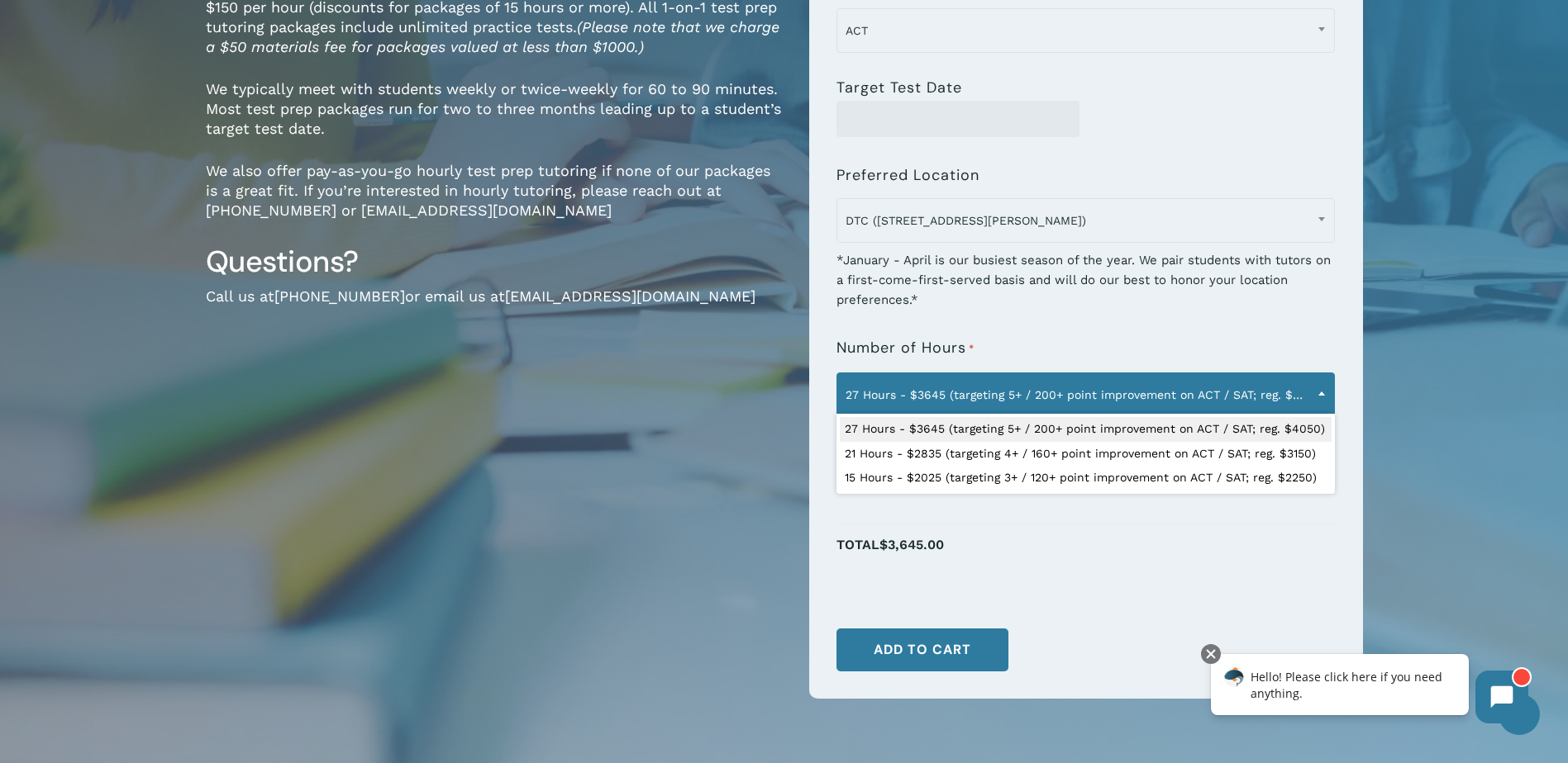
click at [1102, 401] on span "27 Hours - $3645 (targeting 5+ / 200+ point improvement on ACT / SAT; reg. $405…" at bounding box center [1085, 395] width 497 height 35
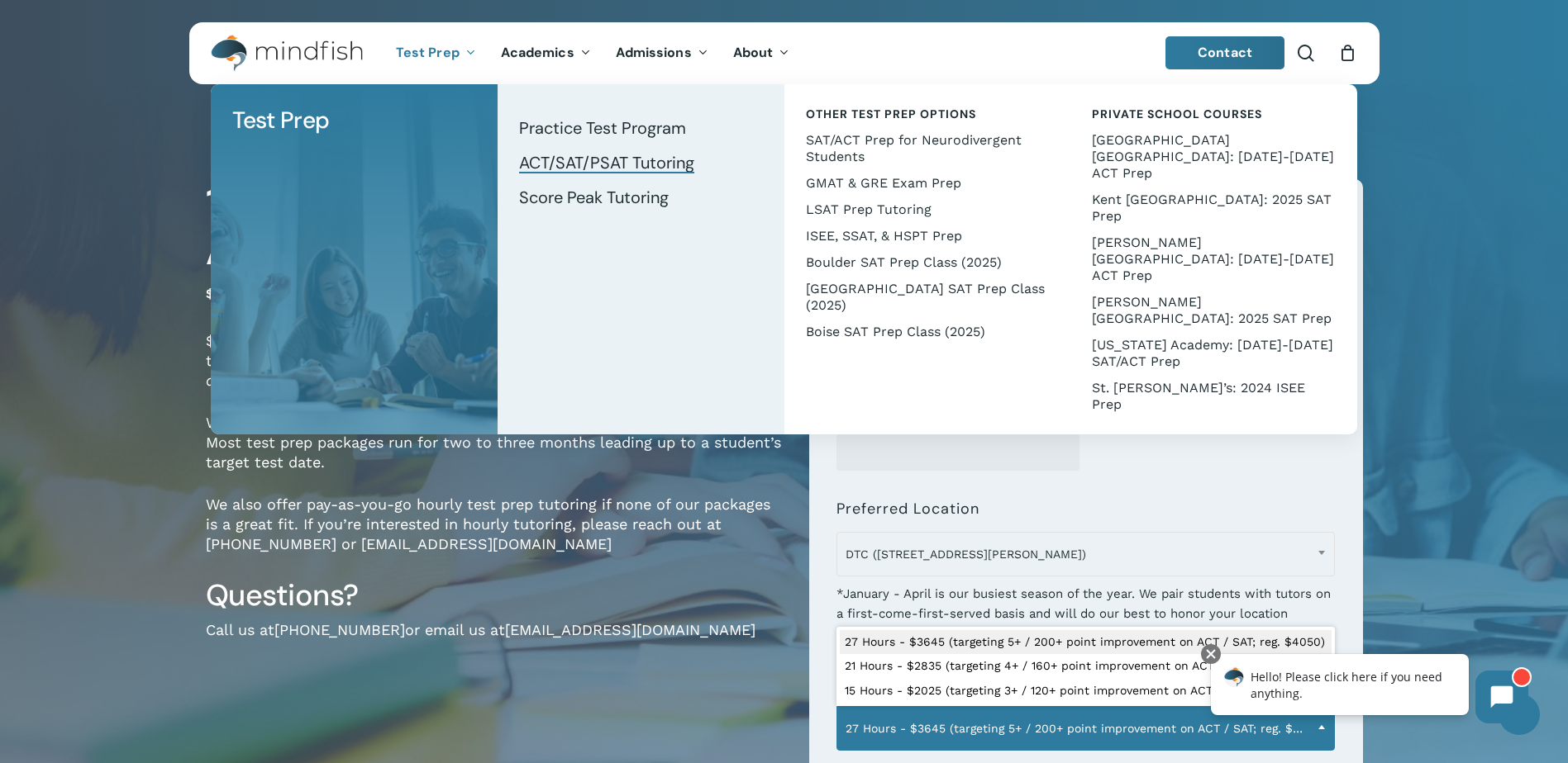
click at [595, 161] on span "ACT/SAT/PSAT Tutoring" at bounding box center [607, 162] width 175 height 21
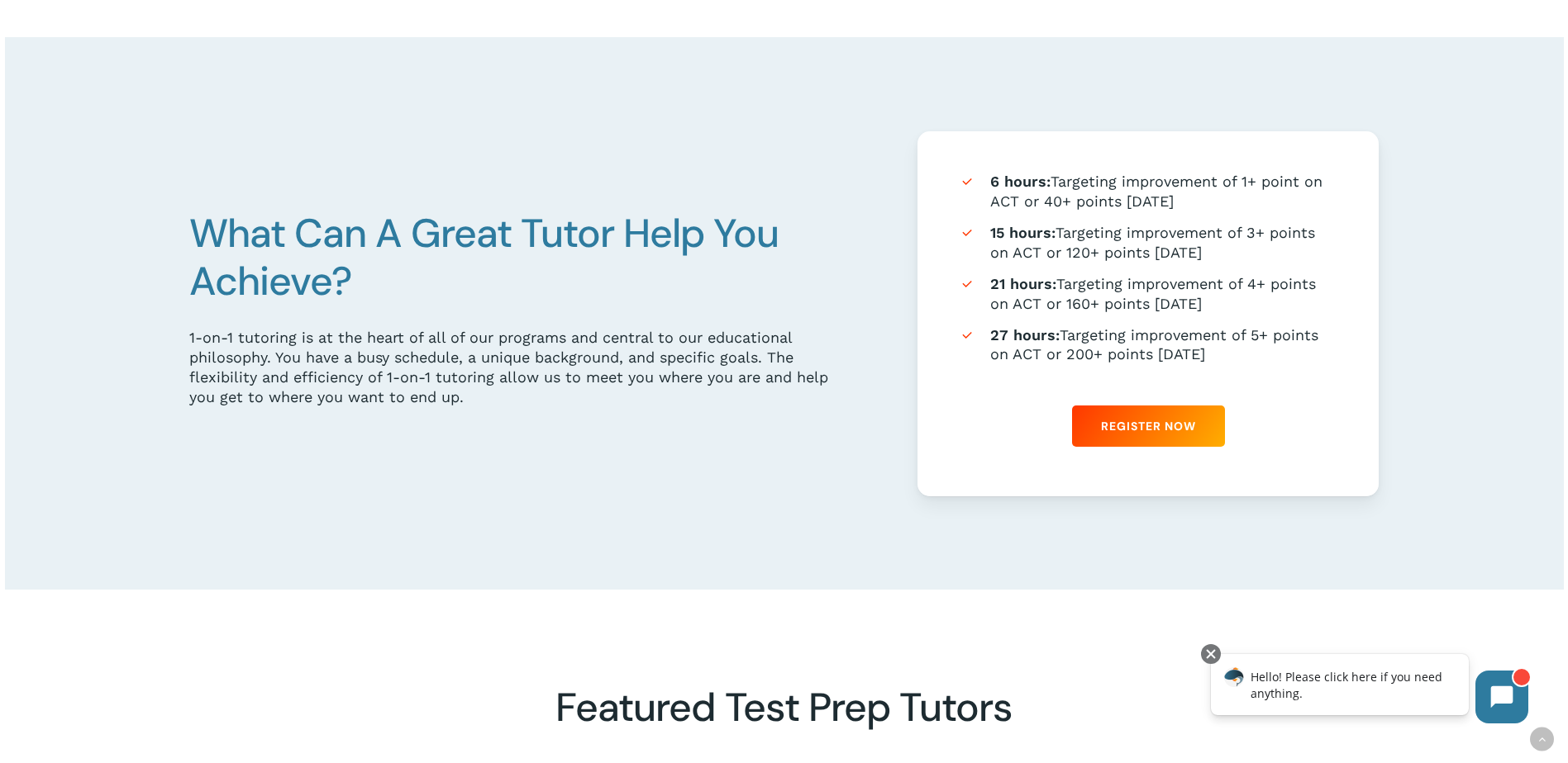
scroll to position [1017, 0]
click at [1099, 444] on link "Register Now" at bounding box center [1149, 428] width 153 height 41
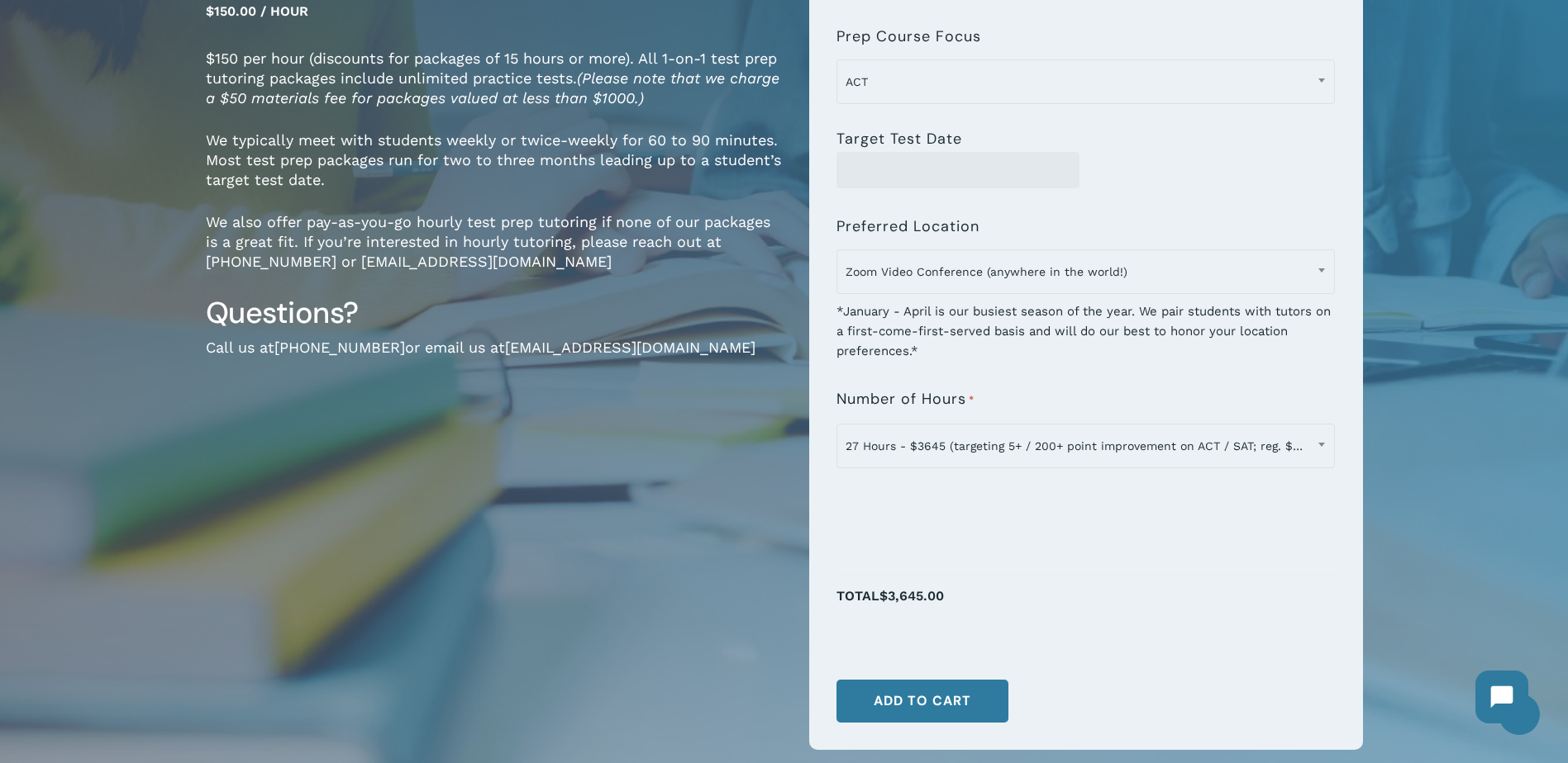
scroll to position [283, 0]
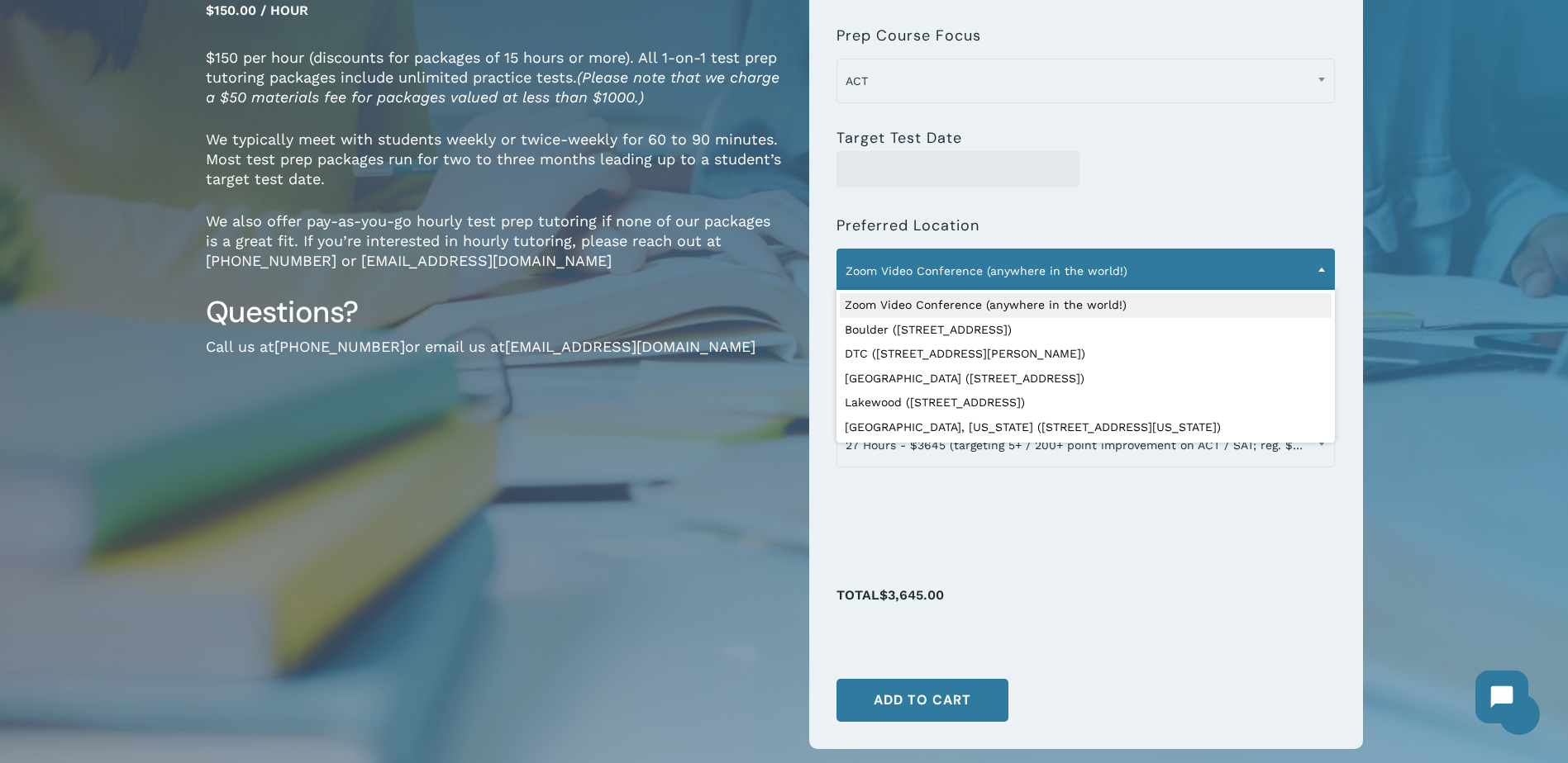
click at [1059, 252] on span "Zoom Video Conference (anywhere in the world!)" at bounding box center [1085, 271] width 499 height 44
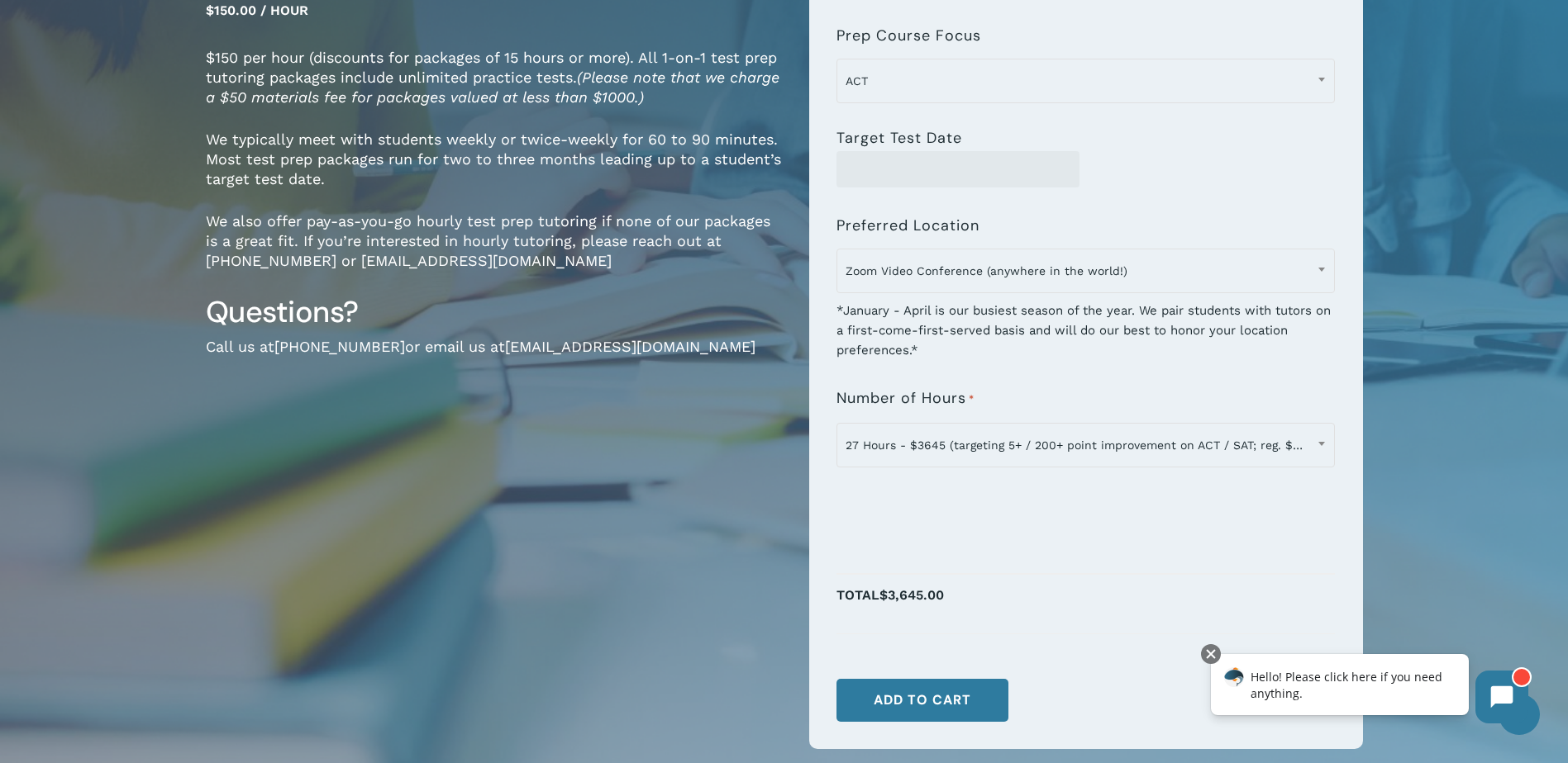
click at [1159, 127] on div "Target Test Date" at bounding box center [1085, 150] width 499 height 75
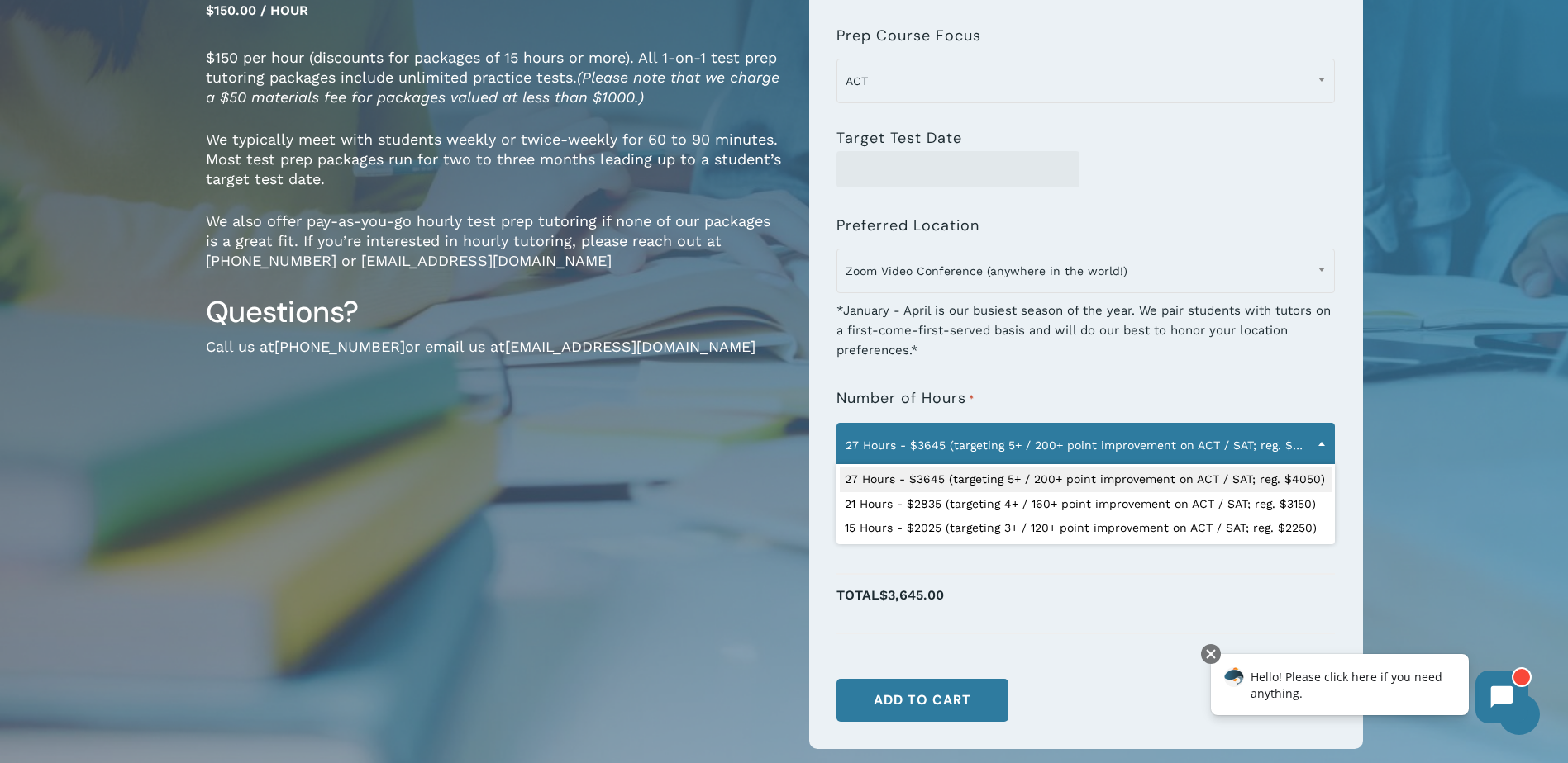
click at [1249, 451] on span "27 Hours - $3645 (targeting 5+ / 200+ point improvement on ACT / SAT; reg. $405…" at bounding box center [1085, 445] width 497 height 35
